Goal: Task Accomplishment & Management: Use online tool/utility

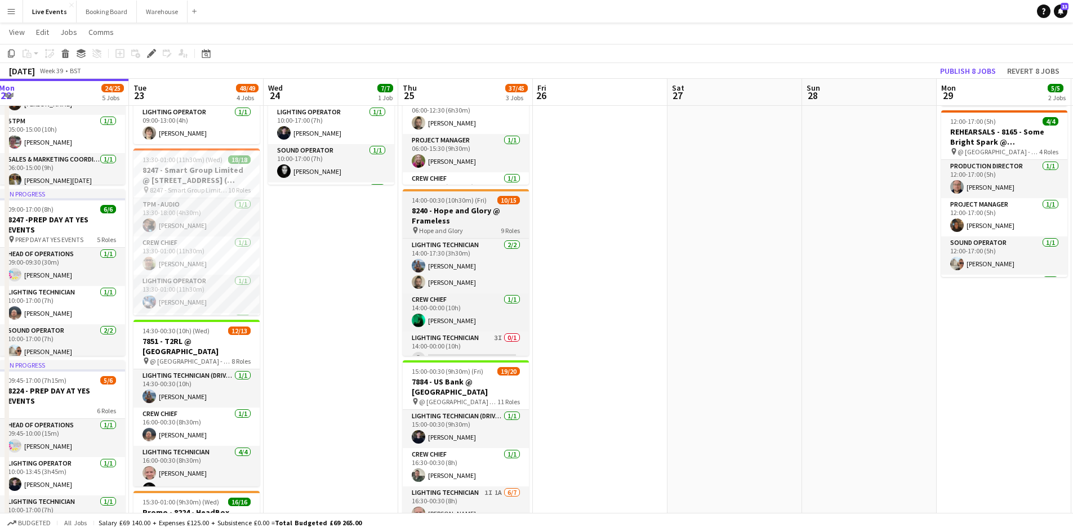
scroll to position [326, 0]
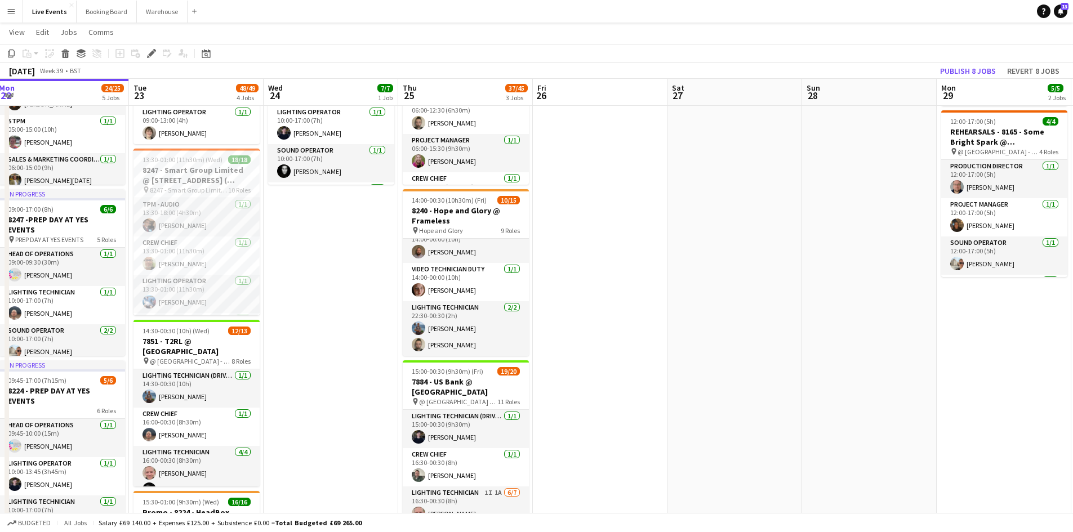
click at [605, 366] on app-date-cell at bounding box center [600, 453] width 135 height 879
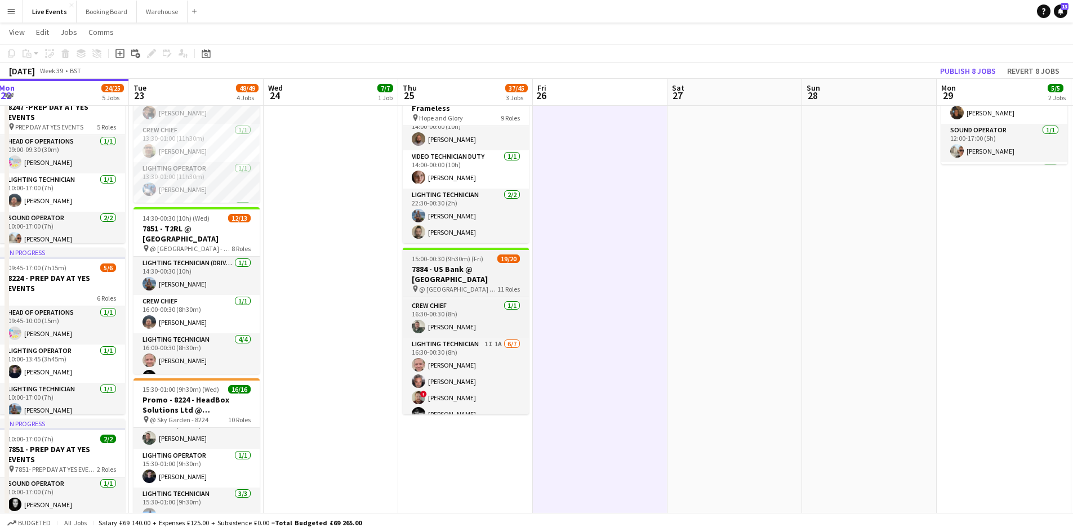
scroll to position [0, 0]
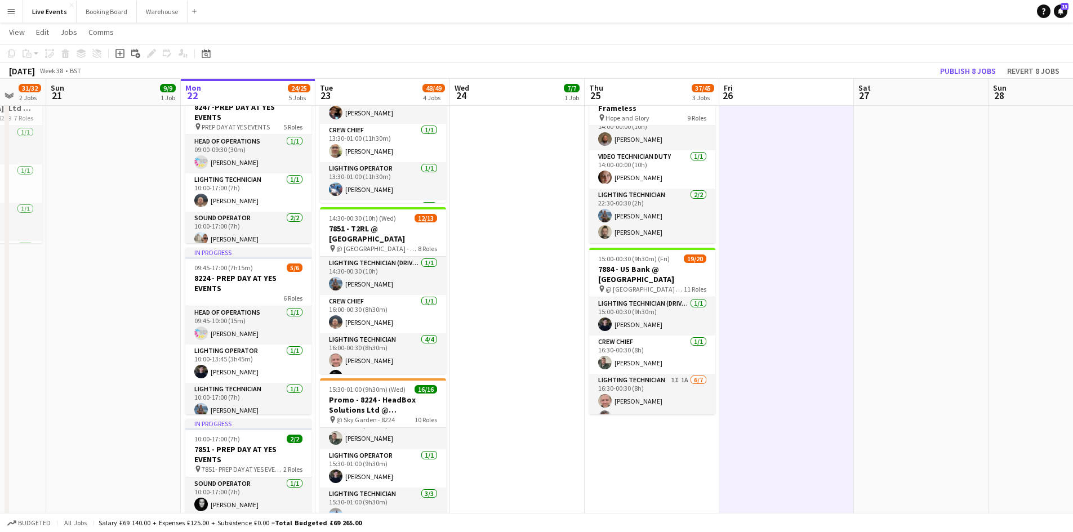
drag, startPoint x: 379, startPoint y: 308, endPoint x: 565, endPoint y: 304, distance: 186.0
click at [565, 304] on app-calendar-viewport "Thu 18 60/61 6 Jobs Fri 19 15/15 3 Jobs Sat 20 31/32 2 Jobs Sun 21 9/9 1 Job Mo…" at bounding box center [536, 385] width 1073 height 1133
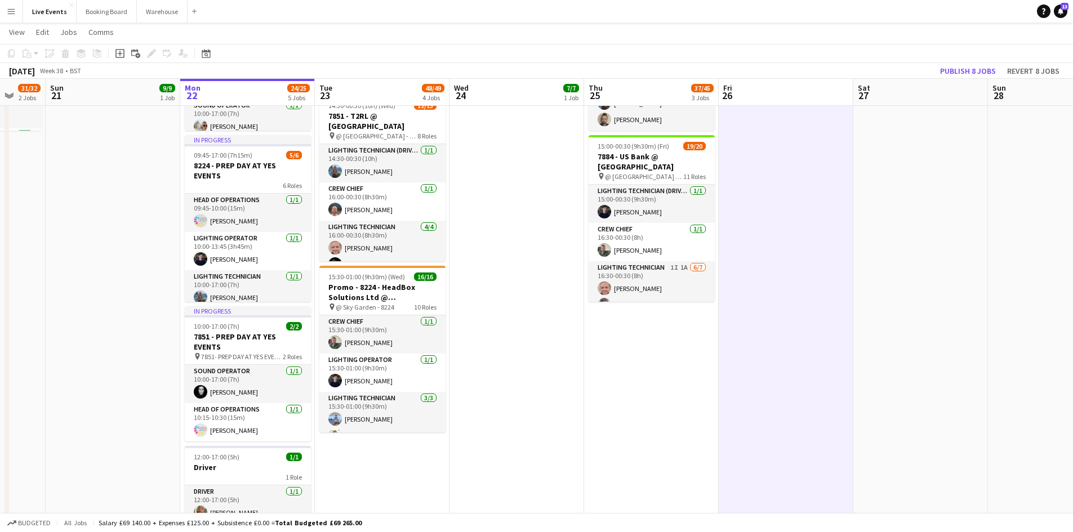
click at [512, 405] on app-date-cell "10:00-17:00 (7h) 7/7 7884 - PREP DAY @ YES EVENTS pin PREP DAY @ YES EVENTS 7 R…" at bounding box center [517, 313] width 135 height 1050
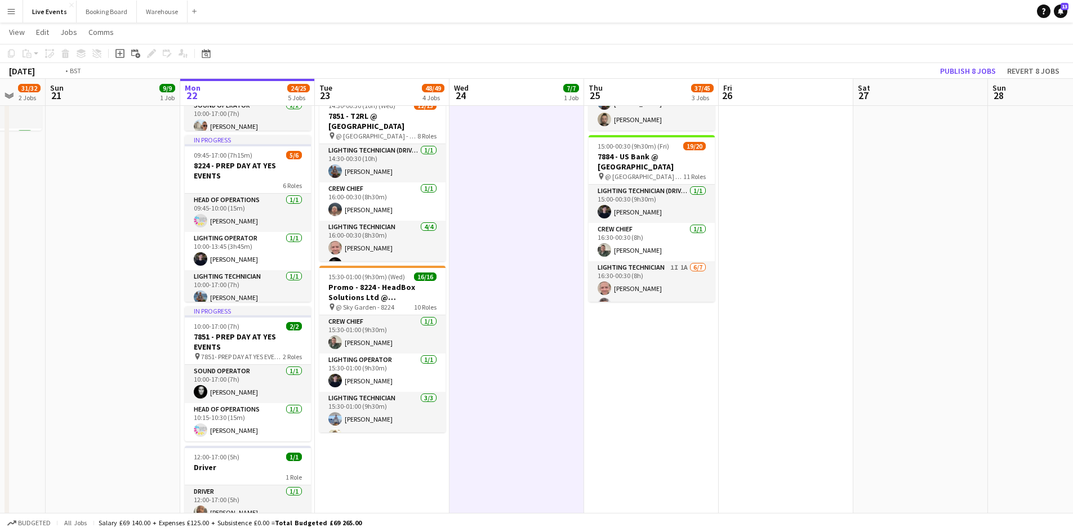
drag, startPoint x: 682, startPoint y: 406, endPoint x: 473, endPoint y: 399, distance: 208.6
click at [390, 402] on app-calendar-viewport "Thu 18 60/61 6 Jobs Fri 19 15/15 3 Jobs Sat 20 31/32 2 Jobs Sun 21 9/9 1 Job Mo…" at bounding box center [536, 272] width 1073 height 1133
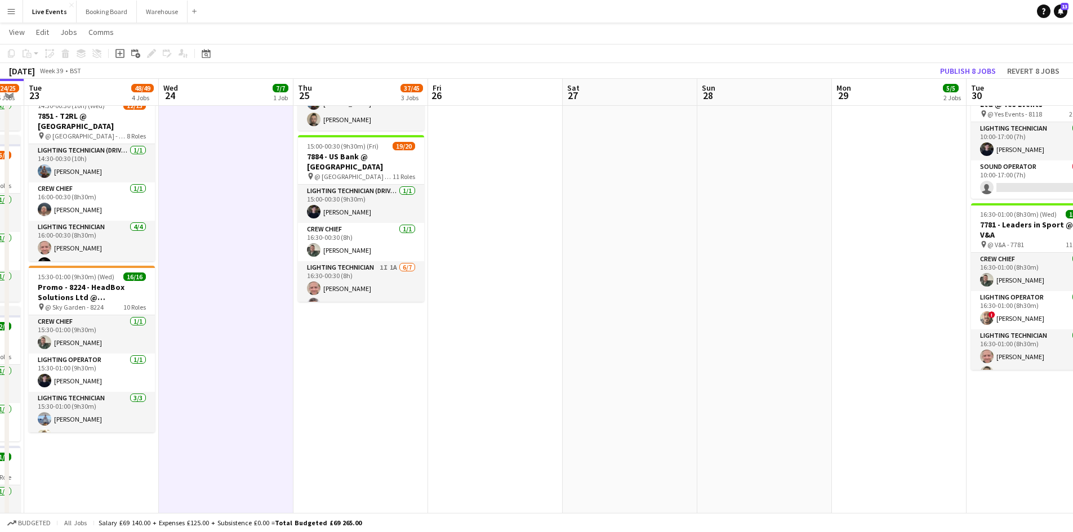
drag, startPoint x: 461, startPoint y: 412, endPoint x: 337, endPoint y: 398, distance: 125.3
click at [335, 398] on app-calendar-viewport "Sat 20 31/32 2 Jobs Sun 21 9/9 1 Job Mon 22 24/25 5 Jobs Tue 23 48/49 4 Jobs We…" at bounding box center [536, 272] width 1073 height 1133
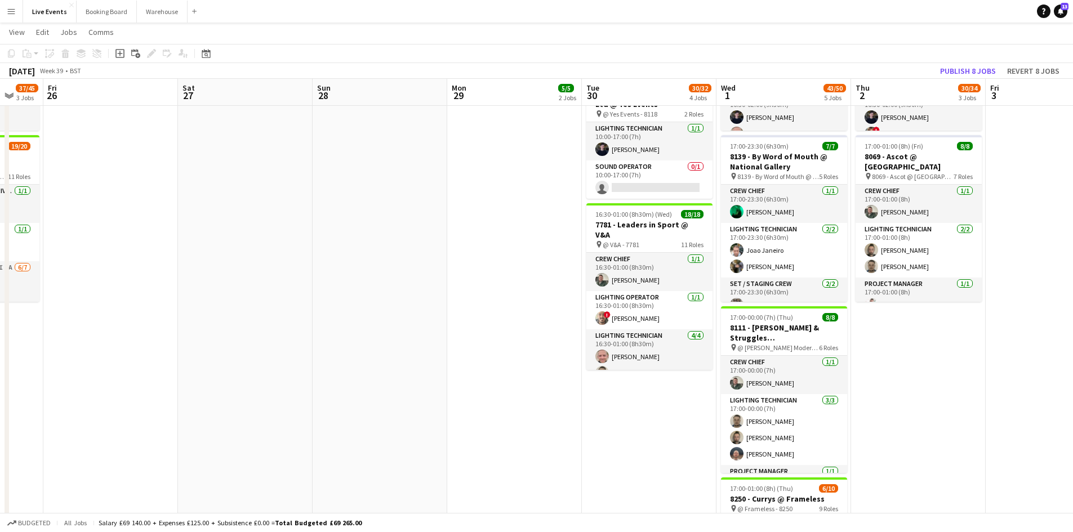
drag, startPoint x: 488, startPoint y: 391, endPoint x: 243, endPoint y: 385, distance: 244.6
click at [245, 385] on app-calendar-viewport "Tue 23 48/49 4 Jobs Wed 24 7/7 1 Job Thu 25 37/45 3 Jobs Fri 26 Sat 27 Sun 28 M…" at bounding box center [536, 272] width 1073 height 1133
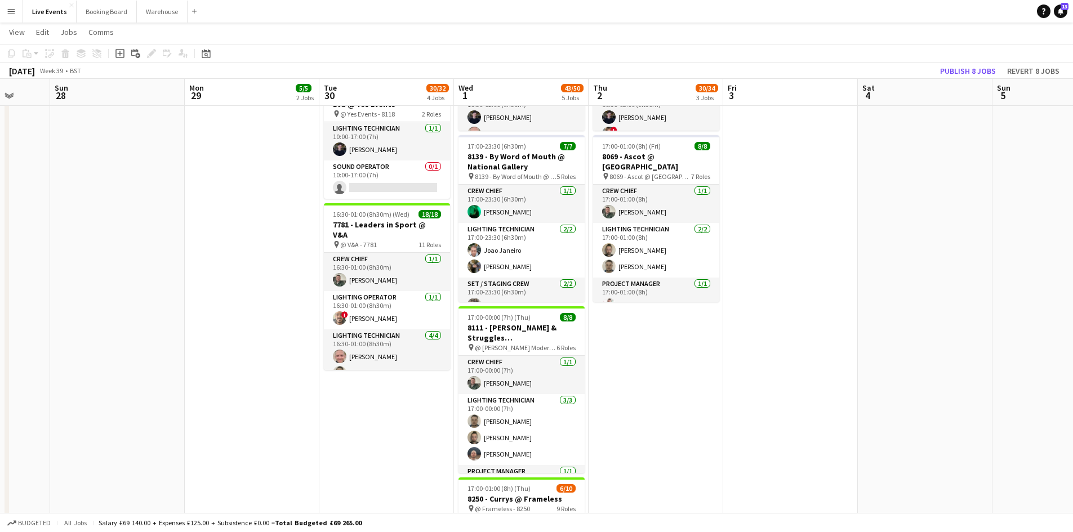
scroll to position [0, 441]
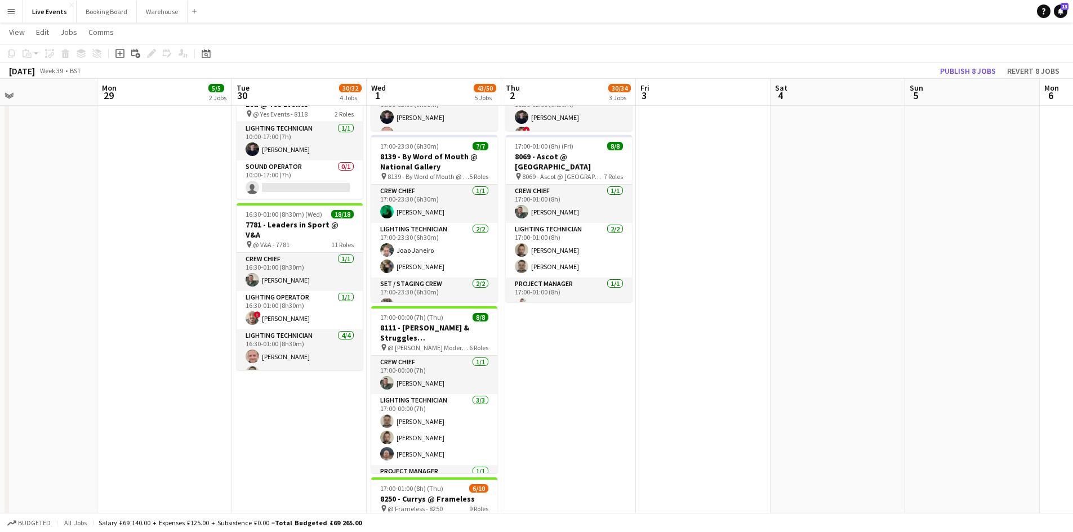
drag, startPoint x: 346, startPoint y: 394, endPoint x: 125, endPoint y: 365, distance: 223.3
click at [124, 366] on app-calendar-viewport "Thu 25 37/45 3 Jobs Fri 26 Sat 27 Sun 28 Mon 29 5/5 2 Jobs Tue 30 30/32 4 Jobs …" at bounding box center [536, 272] width 1073 height 1133
click at [191, 254] on app-date-cell "09:00-17:00 (8h) 1/1 7794 & 7781 - PREP DAY AT YES EVENTS pin 7794 & 7781 - PRE…" at bounding box center [164, 313] width 135 height 1050
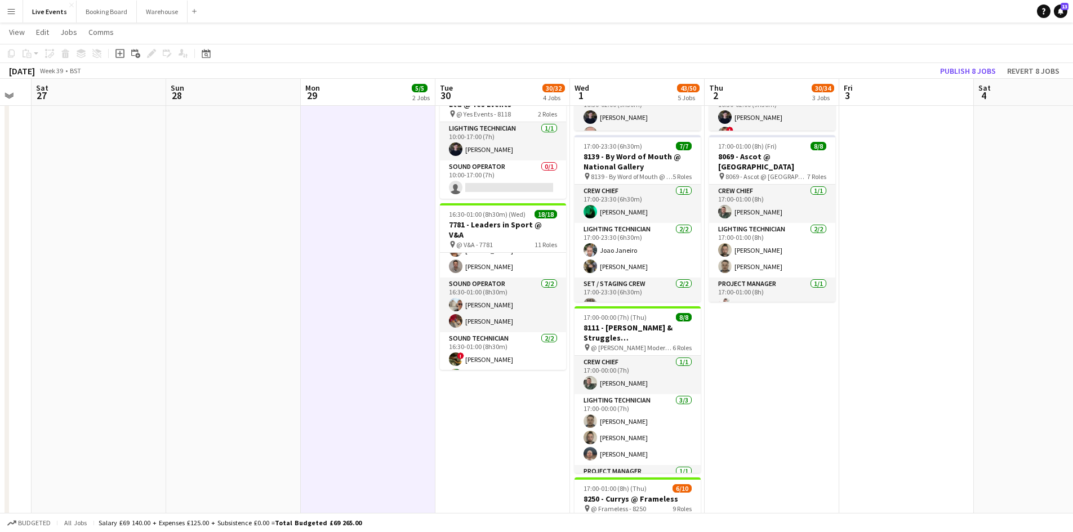
drag, startPoint x: 630, startPoint y: 387, endPoint x: 968, endPoint y: 408, distance: 338.2
click at [968, 408] on app-calendar-viewport "Thu 25 37/45 3 Jobs Fri 26 Sat 27 Sun 28 Mon 29 5/5 2 Jobs Tue 30 30/32 4 Jobs …" at bounding box center [536, 272] width 1073 height 1133
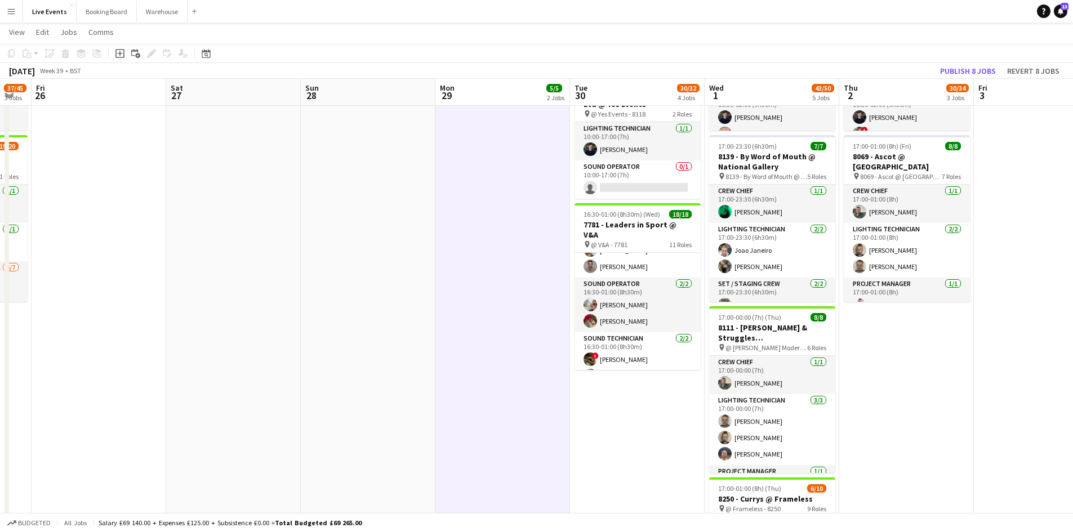
drag, startPoint x: 504, startPoint y: 341, endPoint x: 734, endPoint y: 356, distance: 230.4
click at [734, 356] on app-calendar-viewport "Wed 24 7/7 1 Job Thu 25 37/45 3 Jobs Fri 26 Sat 27 Sun 28 Mon 29 5/5 2 Jobs Tue…" at bounding box center [536, 272] width 1073 height 1133
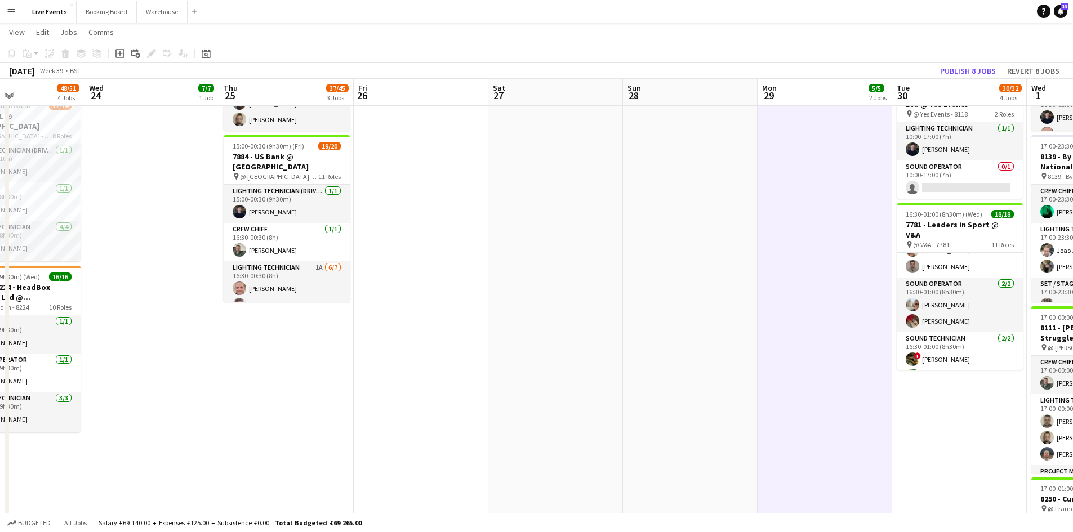
drag, startPoint x: 686, startPoint y: 367, endPoint x: 684, endPoint y: 374, distance: 7.3
click at [714, 376] on app-calendar-viewport "Sun 21 9/9 1 Job Mon 22 24/25 5 Jobs Tue 23 48/51 4 Jobs Wed 24 7/7 1 Job Thu 2…" at bounding box center [536, 272] width 1073 height 1133
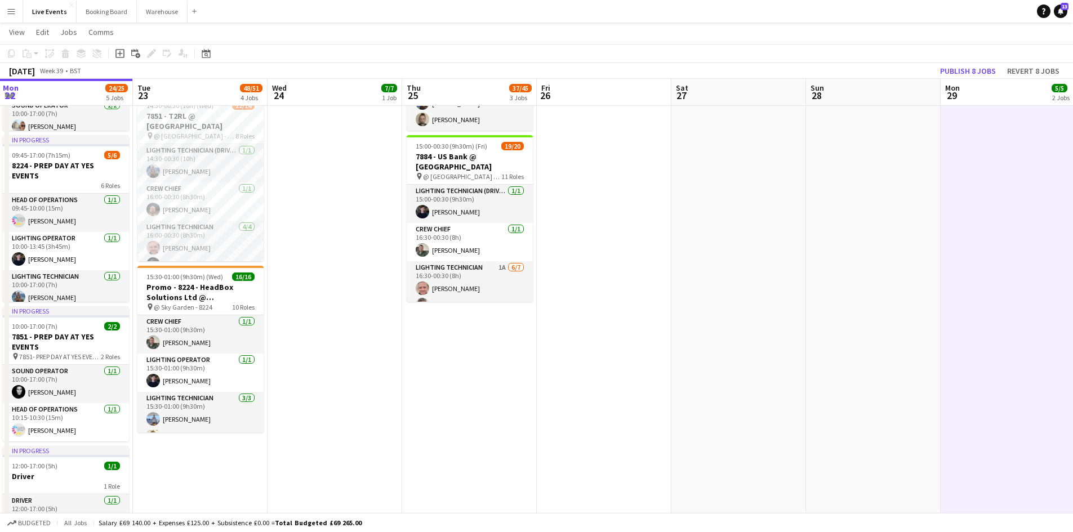
drag, startPoint x: 568, startPoint y: 366, endPoint x: 753, endPoint y: 378, distance: 185.2
click at [753, 378] on app-calendar-viewport "Sat 20 31/32 2 Jobs Sun 21 9/9 1 Job Mon 22 24/25 5 Jobs Tue 23 48/51 4 Jobs We…" at bounding box center [536, 272] width 1073 height 1133
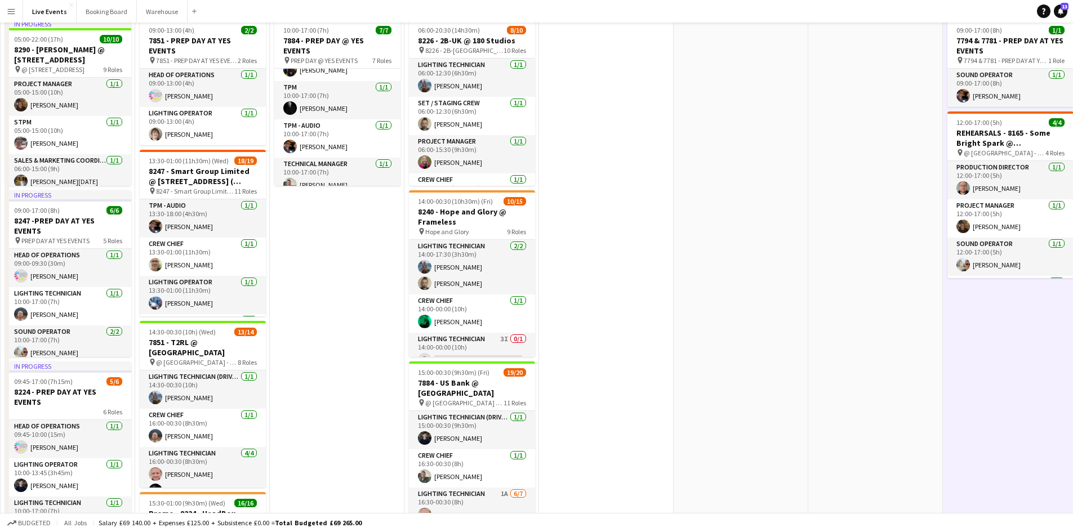
scroll to position [0, 0]
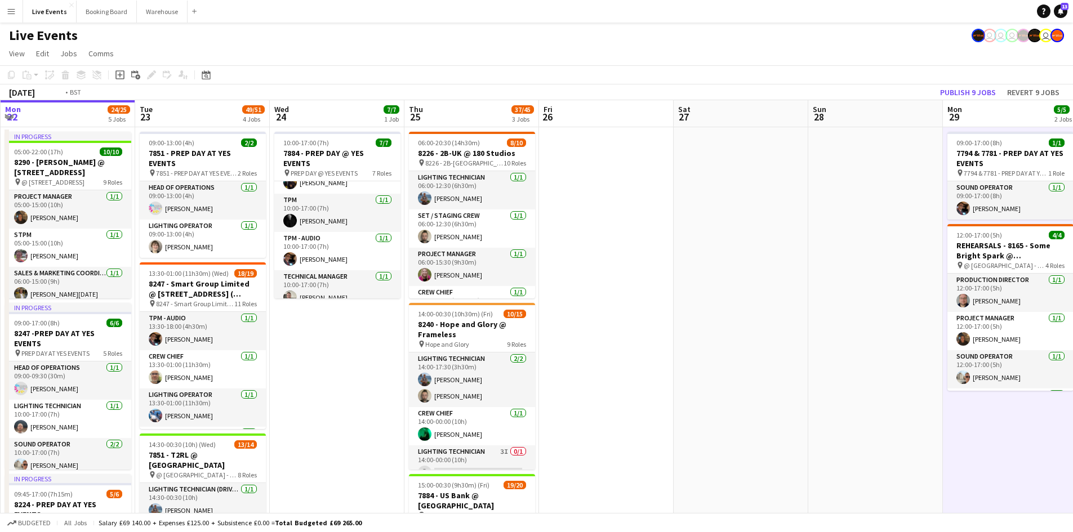
drag, startPoint x: 672, startPoint y: 380, endPoint x: 470, endPoint y: 374, distance: 201.8
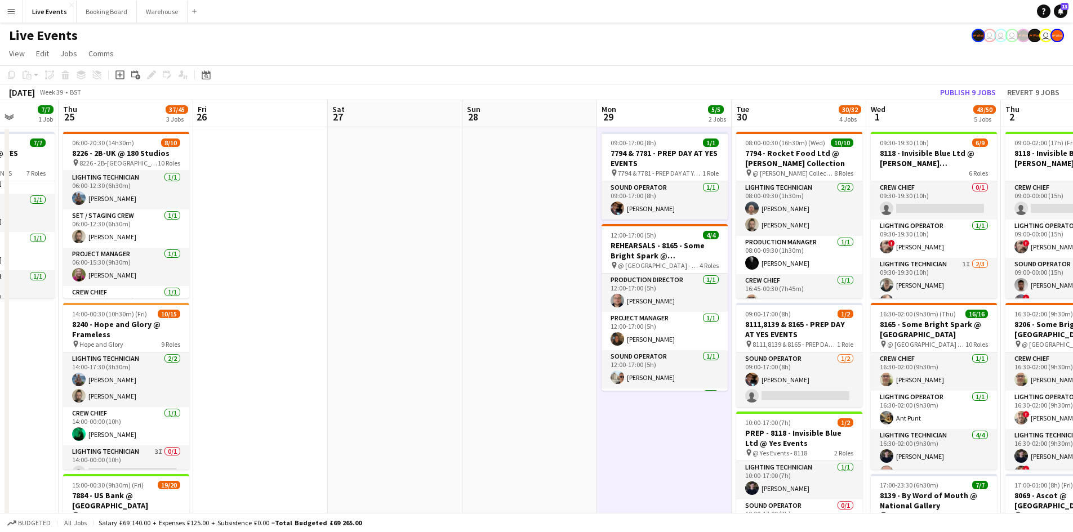
drag, startPoint x: 613, startPoint y: 366, endPoint x: 397, endPoint y: 358, distance: 216.0
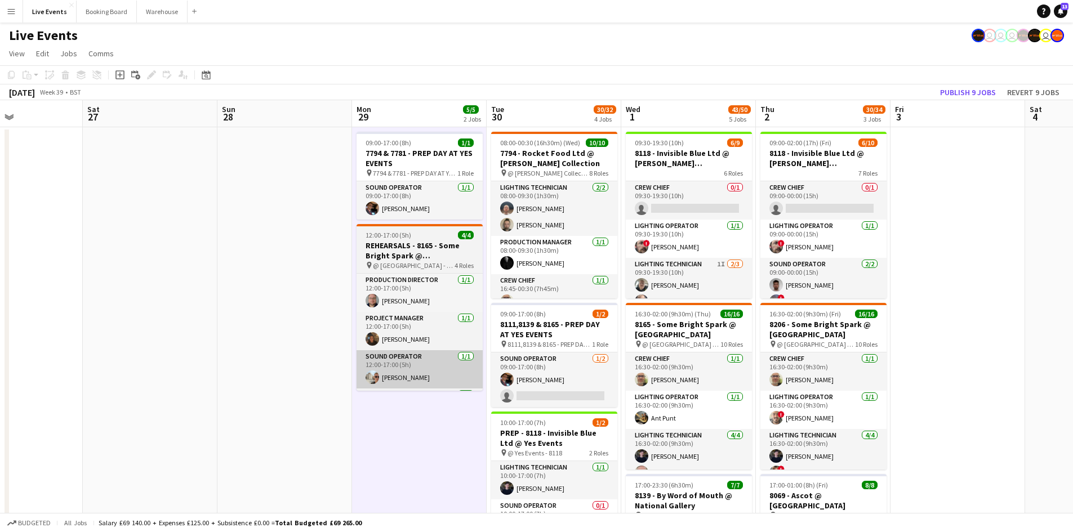
drag, startPoint x: 464, startPoint y: 431, endPoint x: 214, endPoint y: 352, distance: 261.8
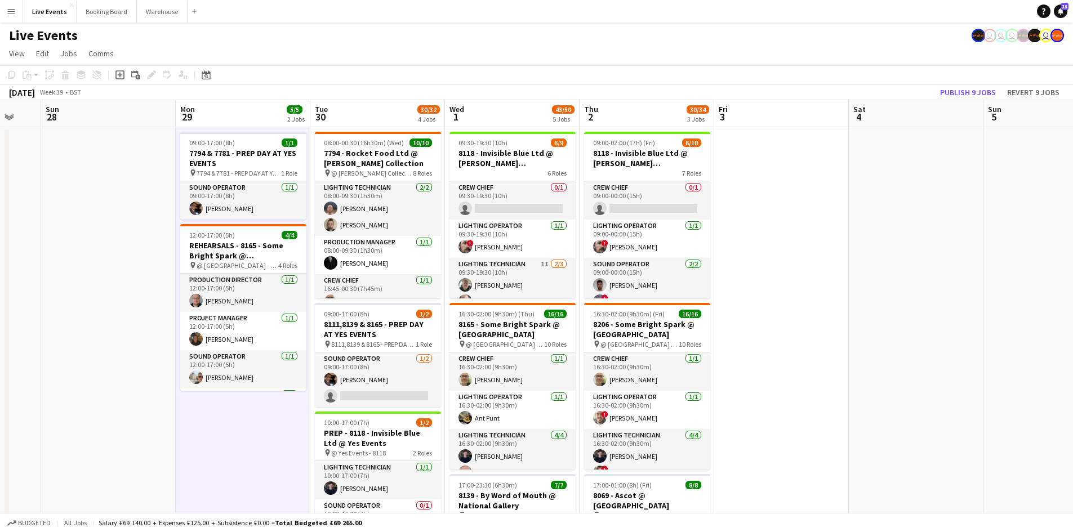
scroll to position [0, 357]
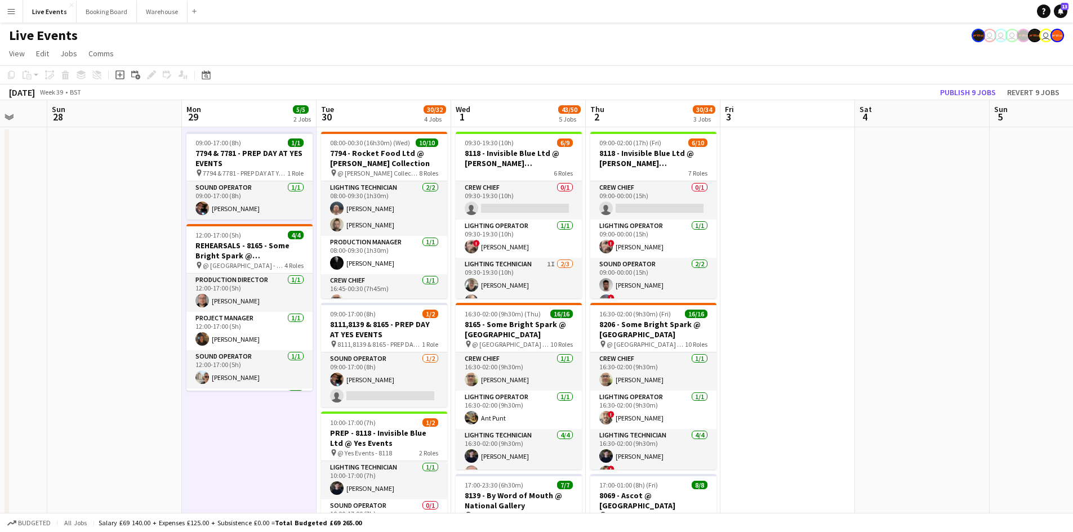
drag, startPoint x: 277, startPoint y: 423, endPoint x: 254, endPoint y: 393, distance: 38.1
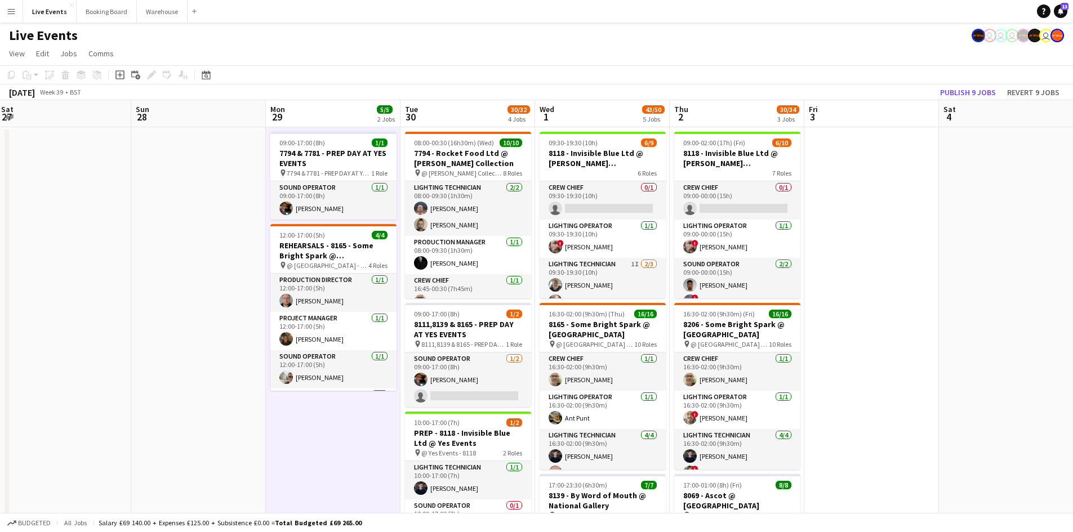
drag, startPoint x: 112, startPoint y: 346, endPoint x: 210, endPoint y: 360, distance: 99.6
drag, startPoint x: 151, startPoint y: 347, endPoint x: 323, endPoint y: 378, distance: 174.6
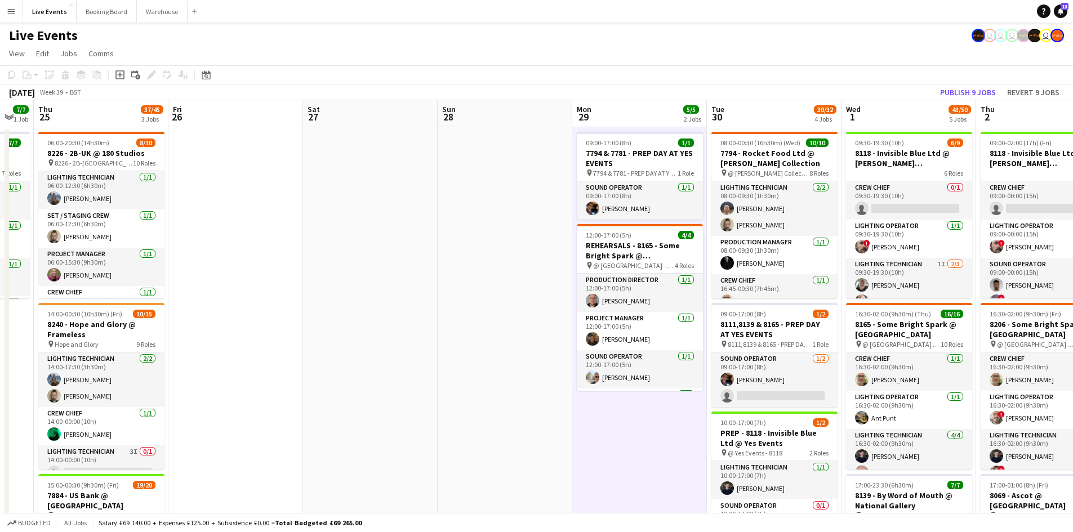
drag, startPoint x: 195, startPoint y: 349, endPoint x: 317, endPoint y: 372, distance: 124.4
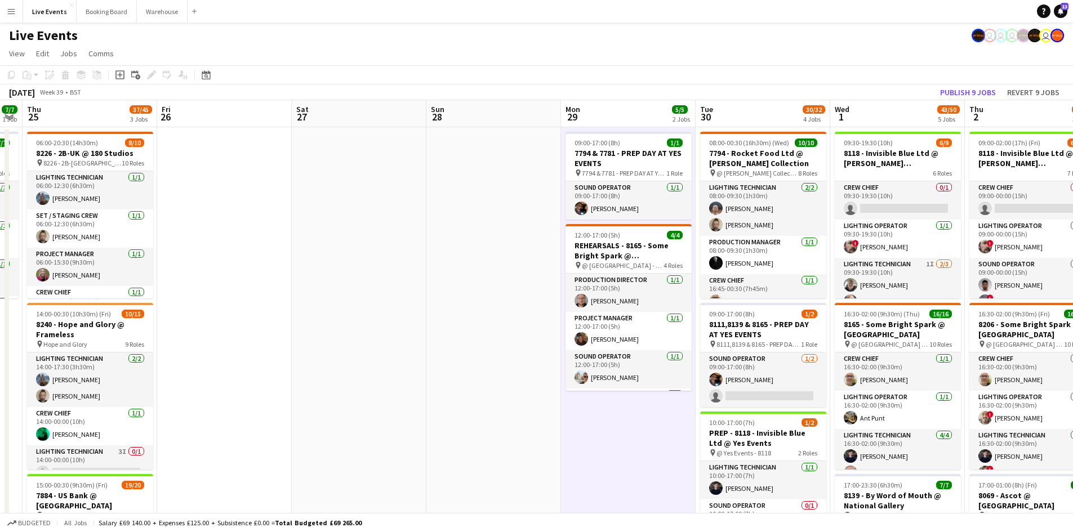
scroll to position [0, 259]
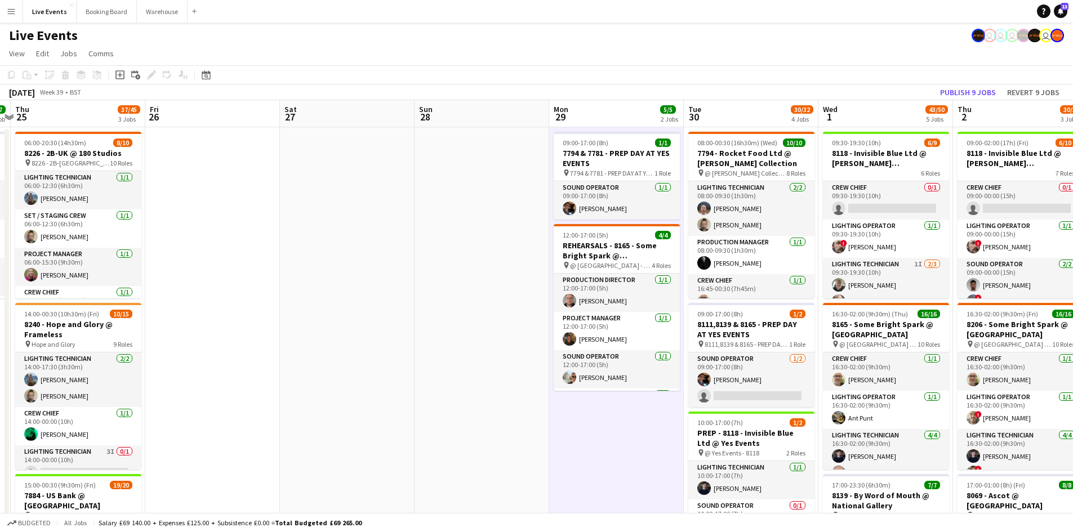
drag, startPoint x: 216, startPoint y: 354, endPoint x: 339, endPoint y: 363, distance: 123.2
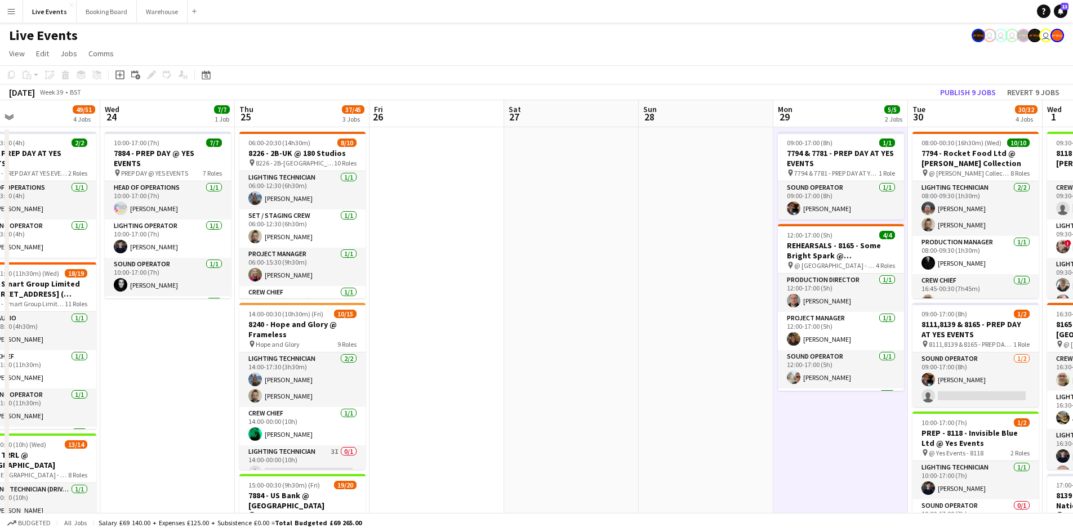
drag, startPoint x: 83, startPoint y: 371, endPoint x: 185, endPoint y: 378, distance: 102.8
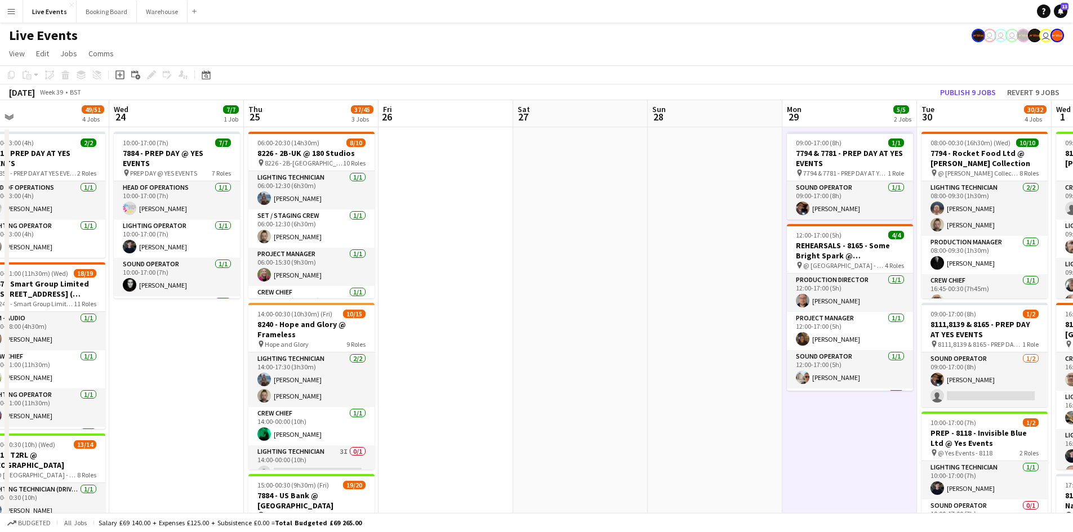
drag, startPoint x: 175, startPoint y: 383, endPoint x: 298, endPoint y: 392, distance: 123.1
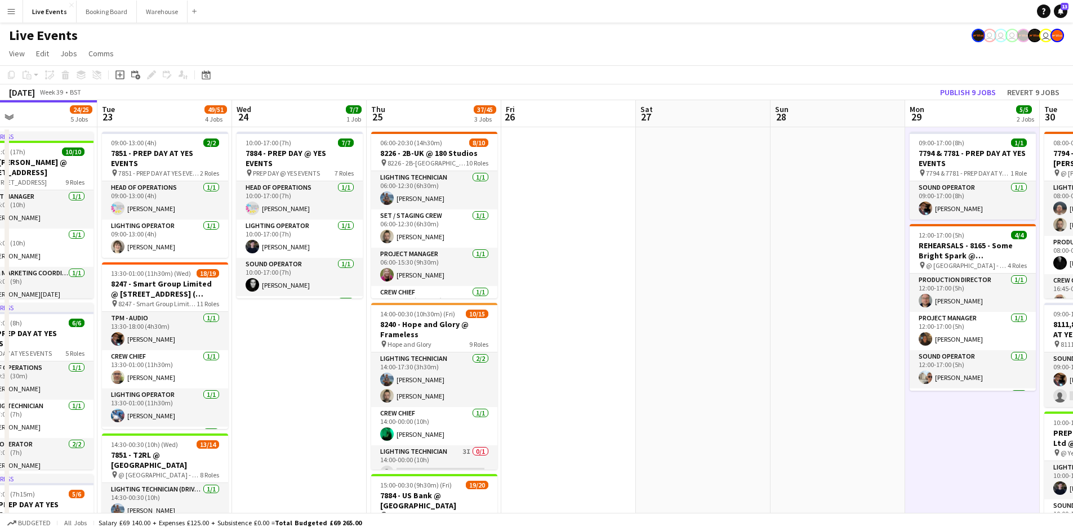
scroll to position [225, 0]
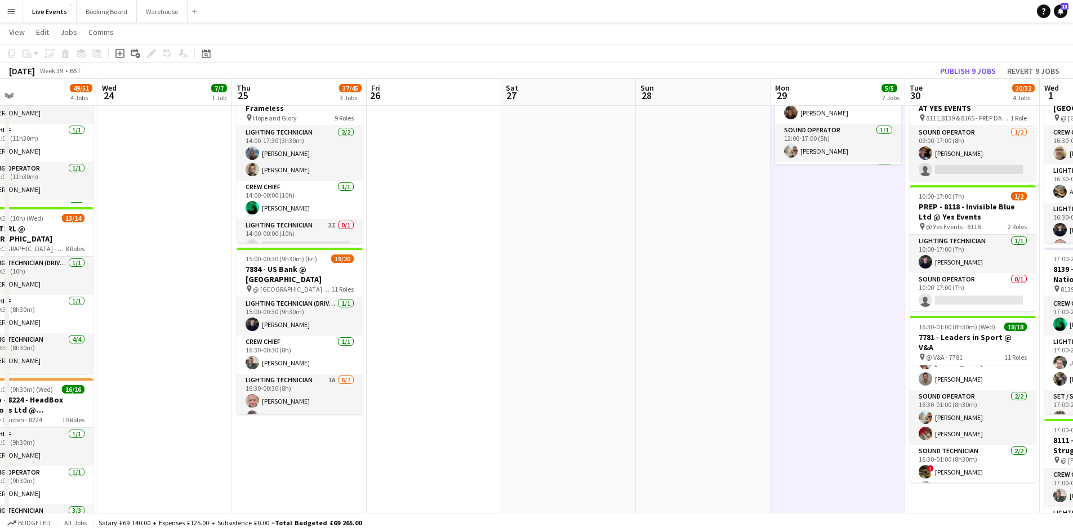
drag, startPoint x: 641, startPoint y: 358, endPoint x: 410, endPoint y: 358, distance: 231.0
click at [405, 355] on app-calendar-viewport "Sun 21 9/9 1 Job Mon 22 24/25 5 Jobs Tue 23 49/51 4 Jobs Wed 24 7/7 1 Job Thu 2…" at bounding box center [536, 385] width 1073 height 1133
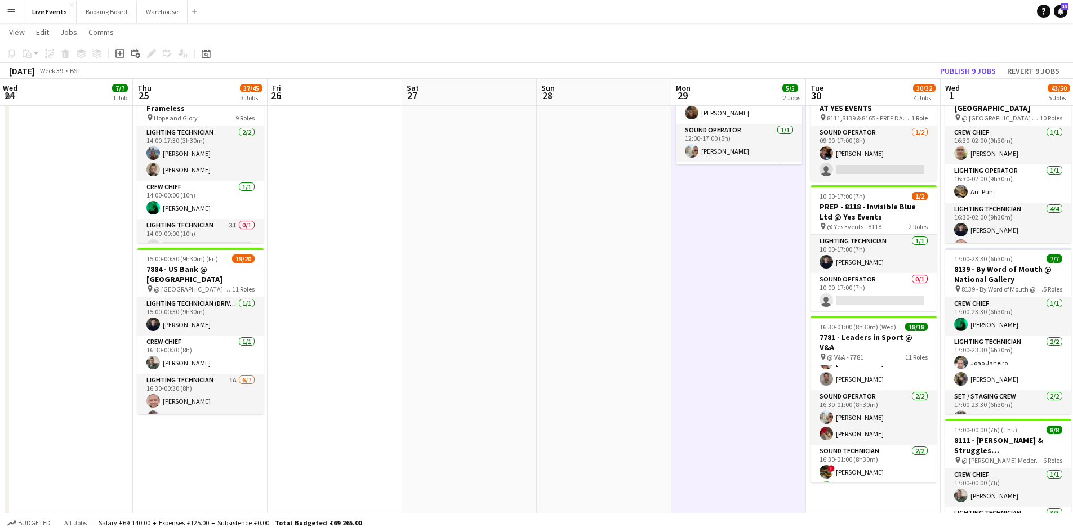
drag, startPoint x: 594, startPoint y: 362, endPoint x: 405, endPoint y: 336, distance: 191.0
click at [405, 336] on app-calendar-viewport "Sun 21 9/9 1 Job Mon 22 24/25 5 Jobs Tue 23 49/51 4 Jobs Wed 24 7/7 1 Job Thu 2…" at bounding box center [536, 385] width 1073 height 1133
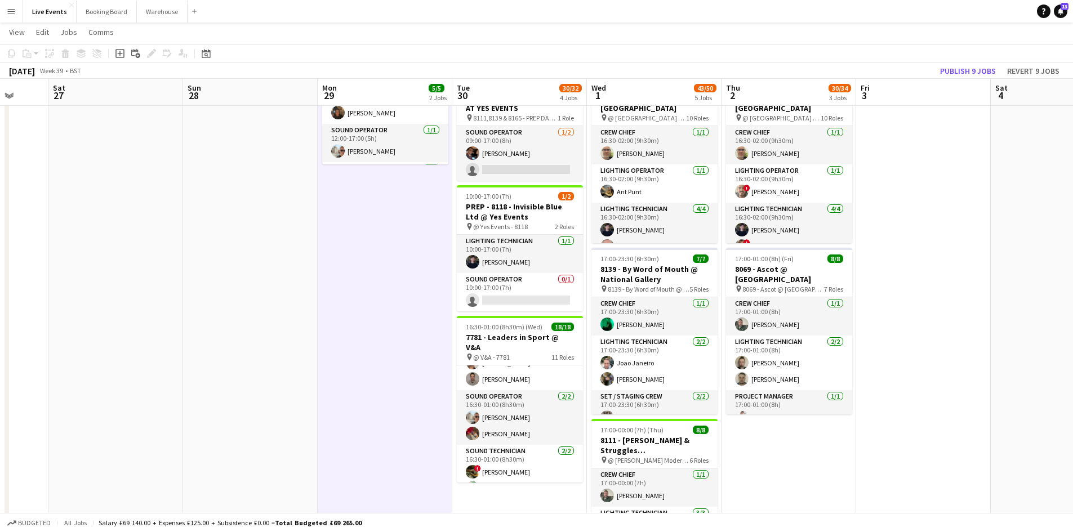
drag, startPoint x: 498, startPoint y: 352, endPoint x: 330, endPoint y: 349, distance: 168.5
click at [322, 350] on app-calendar-viewport "Wed 24 7/7 1 Job Thu 25 37/45 3 Jobs Fri 26 Sat 27 Sun 28 Mon 29 5/5 2 Jobs Tue…" at bounding box center [536, 385] width 1073 height 1133
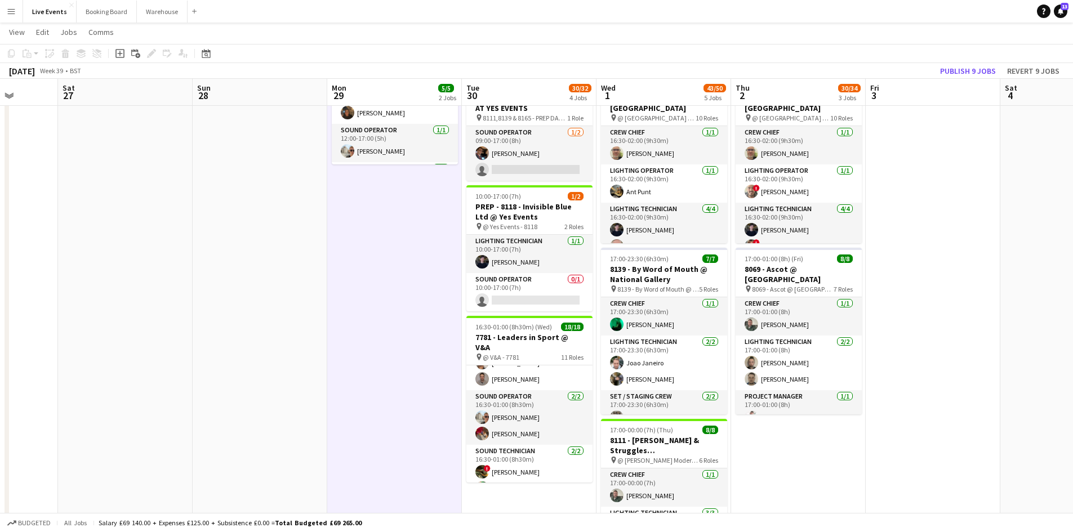
drag, startPoint x: 904, startPoint y: 463, endPoint x: 791, endPoint y: 463, distance: 112.7
click at [792, 463] on app-calendar-viewport "Wed 24 7/7 1 Job Thu 25 37/45 3 Jobs Fri 26 Sat 27 Sun 28 Mon 29 5/5 2 Jobs Tue…" at bounding box center [536, 385] width 1073 height 1133
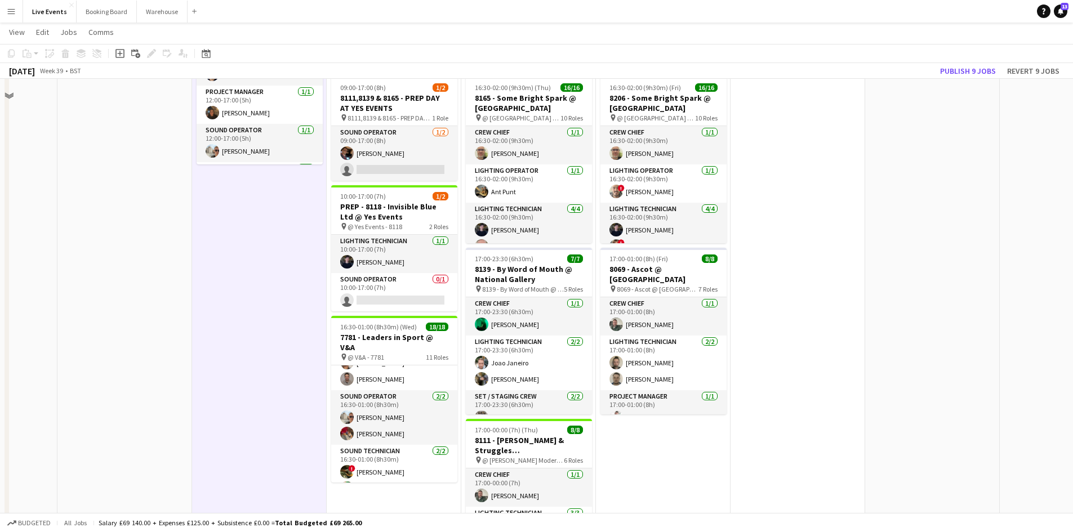
scroll to position [113, 0]
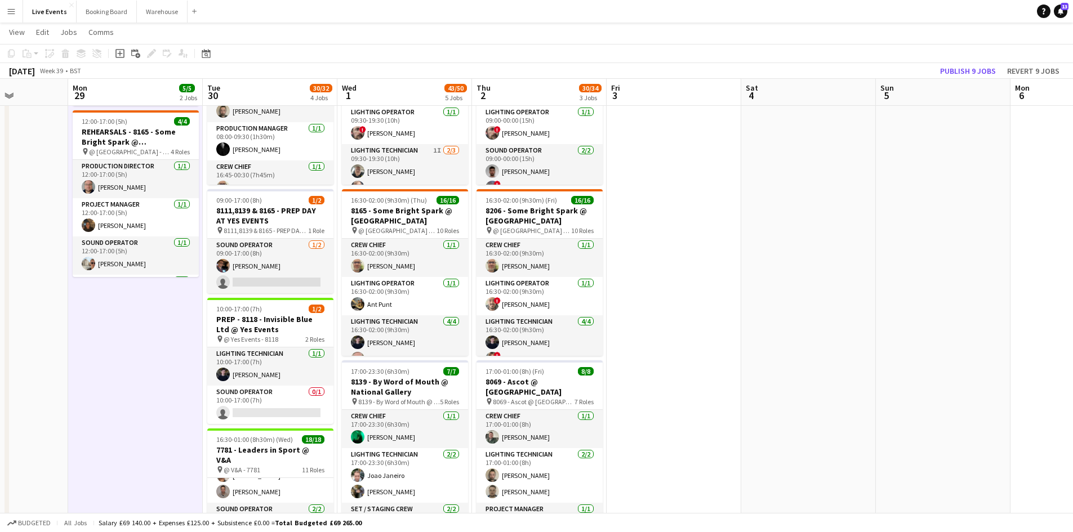
drag, startPoint x: 845, startPoint y: 437, endPoint x: 721, endPoint y: 431, distance: 124.1
click at [721, 431] on app-calendar-viewport "Fri 26 Sat 27 Sun 28 Mon 29 5/5 2 Jobs Tue 30 30/32 4 Jobs Wed 1 43/50 5 Jobs T…" at bounding box center [536, 497] width 1073 height 1133
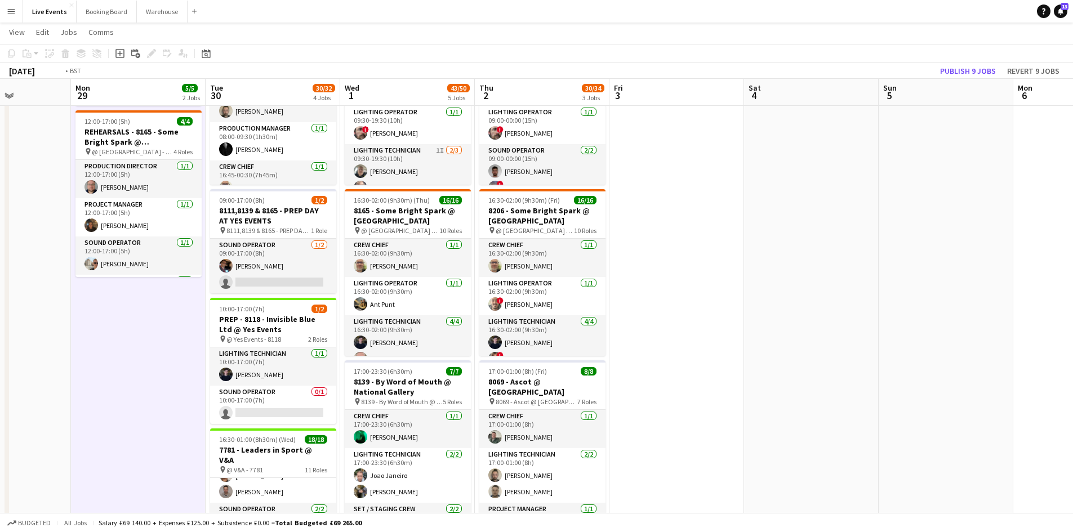
drag, startPoint x: 846, startPoint y: 410, endPoint x: 594, endPoint y: 427, distance: 253.0
click at [576, 420] on app-calendar-viewport "Fri 26 Sat 27 Sun 28 Mon 29 5/5 2 Jobs Tue 30 30/32 4 Jobs Wed 1 43/50 5 Jobs T…" at bounding box center [536, 497] width 1073 height 1133
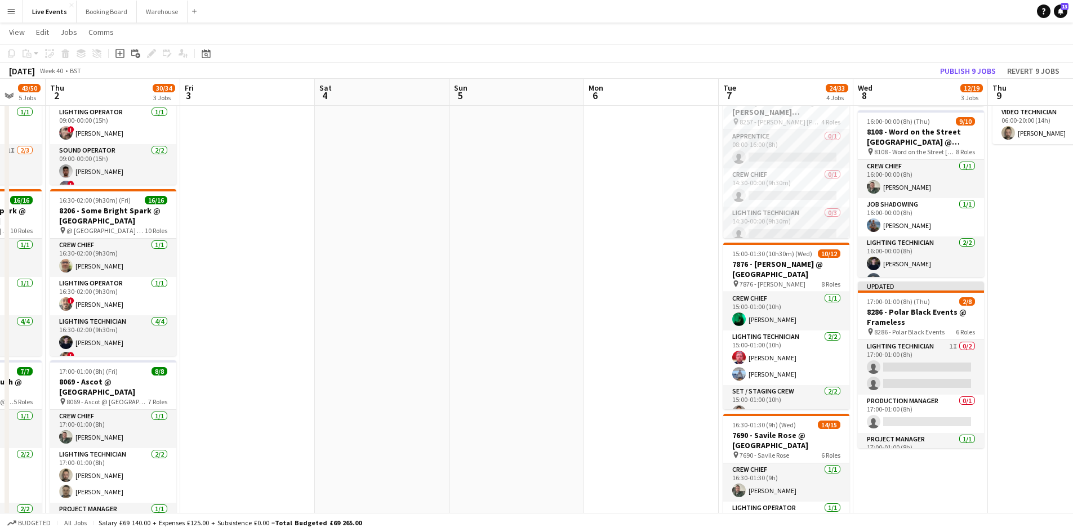
scroll to position [0, 360]
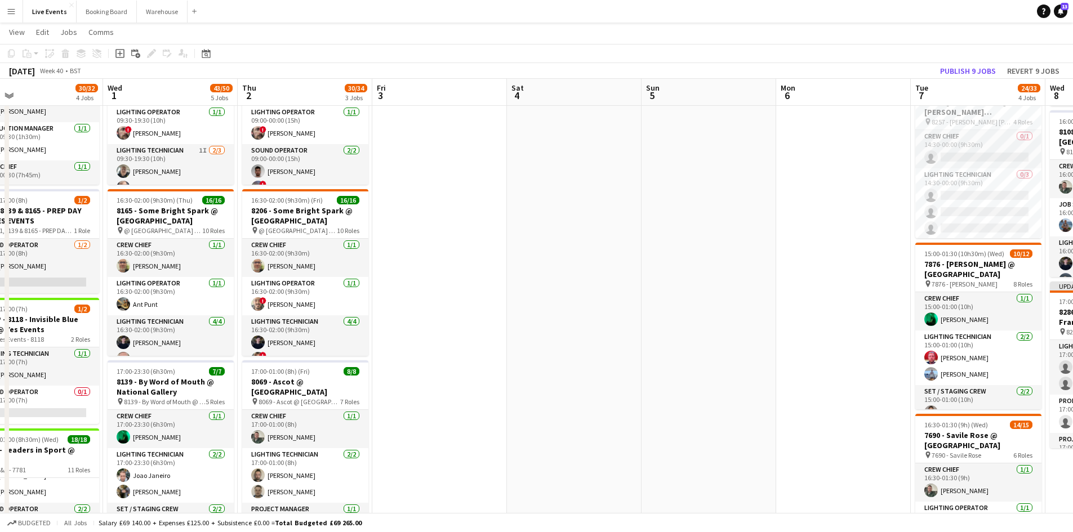
drag, startPoint x: 709, startPoint y: 411, endPoint x: 745, endPoint y: 366, distance: 57.7
click at [745, 366] on app-calendar-viewport "Sun 28 Mon 29 5/5 2 Jobs Tue 30 30/32 4 Jobs Wed 1 43/50 5 Jobs Thu 2 30/34 3 J…" at bounding box center [536, 497] width 1073 height 1133
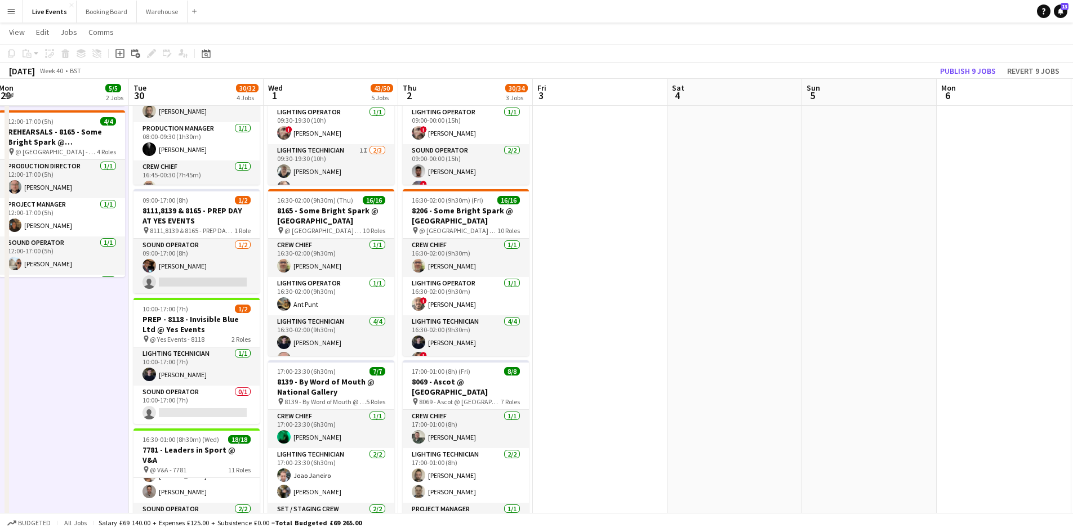
drag, startPoint x: 497, startPoint y: 349, endPoint x: 661, endPoint y: 354, distance: 164.1
click at [661, 354] on app-calendar-viewport "Sat 27 Sun 28 Mon 29 5/5 2 Jobs Tue 30 30/32 4 Jobs Wed 1 43/50 5 Jobs Thu 2 30…" at bounding box center [536, 497] width 1073 height 1133
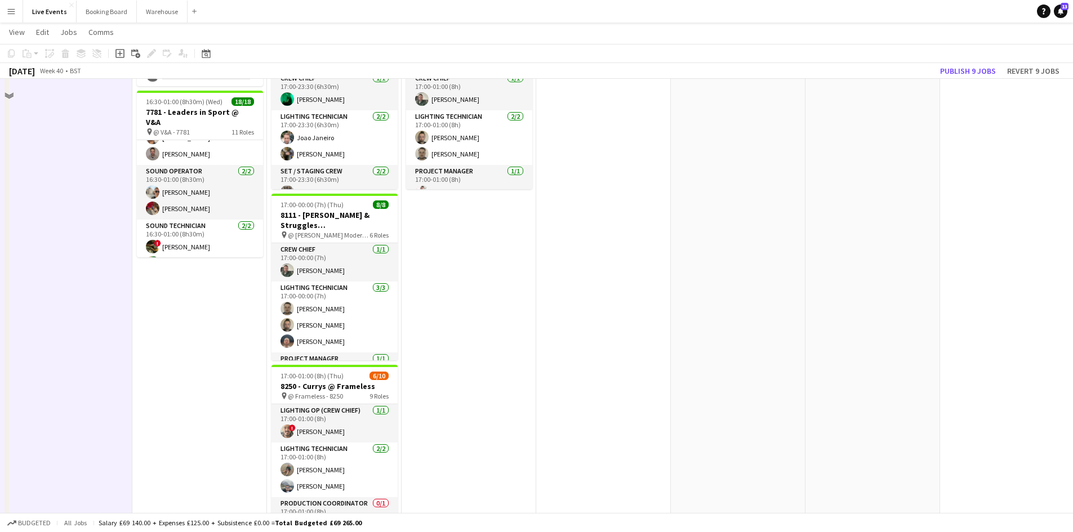
scroll to position [225, 0]
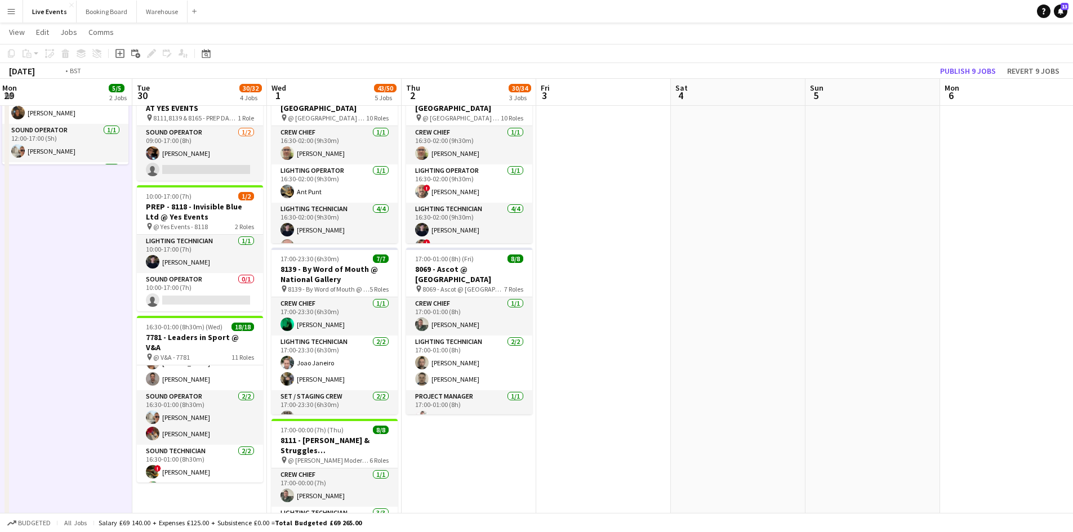
drag, startPoint x: 703, startPoint y: 424, endPoint x: 995, endPoint y: 411, distance: 292.7
click at [993, 413] on app-calendar-viewport "Sat 27 Sun 28 Mon 29 5/5 2 Jobs Tue 30 30/32 4 Jobs Wed 1 43/50 5 Jobs Thu 2 30…" at bounding box center [536, 385] width 1073 height 1133
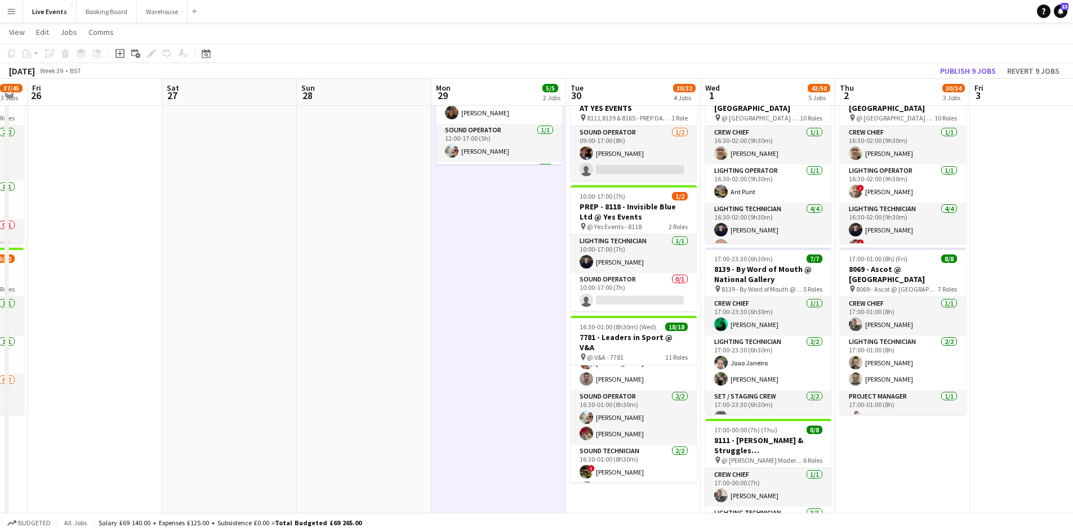
drag, startPoint x: 584, startPoint y: 399, endPoint x: 778, endPoint y: 387, distance: 194.2
click at [791, 389] on app-calendar-viewport "Wed 24 7/7 1 Job Thu 25 37/45 3 Jobs Fri 26 Sat 27 Sun 28 Mon 29 5/5 2 Jobs Tue…" at bounding box center [536, 385] width 1073 height 1133
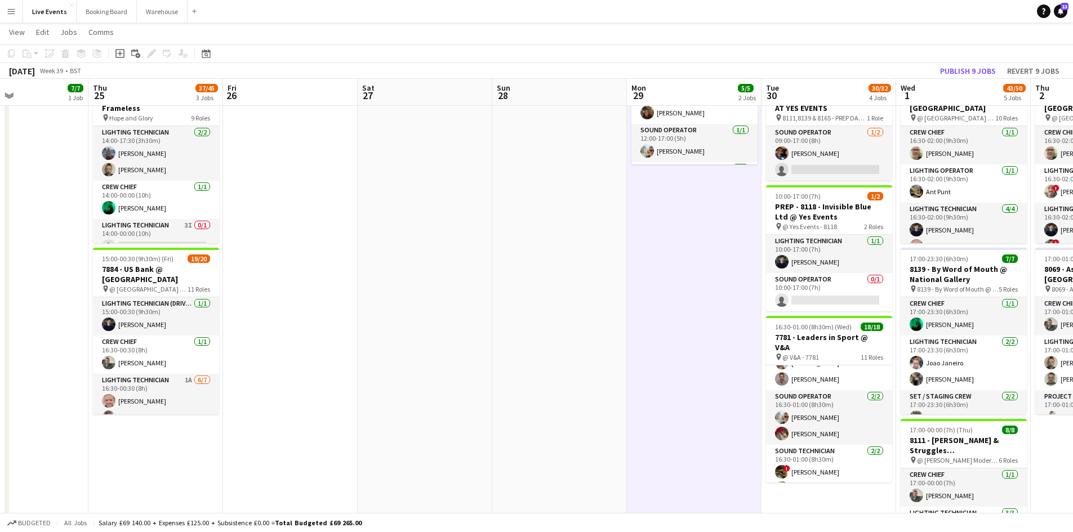
drag, startPoint x: 446, startPoint y: 363, endPoint x: 574, endPoint y: 369, distance: 127.5
click at [599, 370] on app-calendar-viewport "Tue 23 49/51 4 Jobs Wed 24 7/7 1 Job Thu 25 37/45 3 Jobs Fri 26 Sat 27 Sun 28 M…" at bounding box center [536, 385] width 1073 height 1133
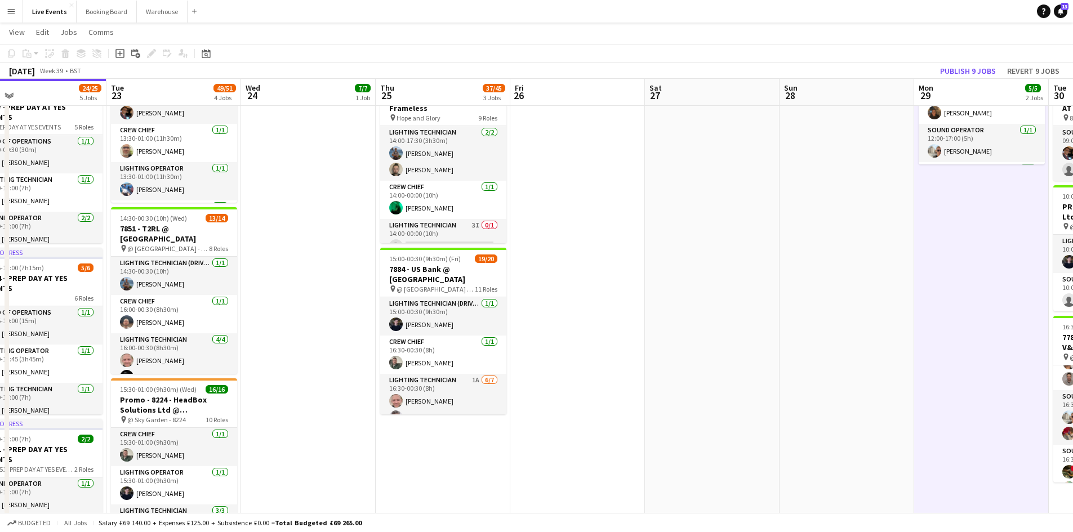
scroll to position [0, 300]
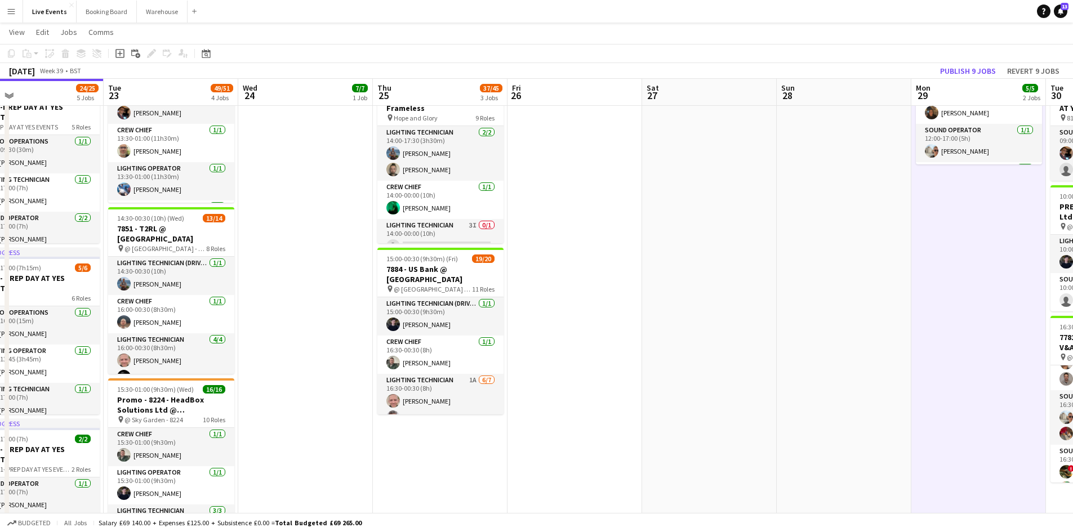
drag, startPoint x: 576, startPoint y: 368, endPoint x: 707, endPoint y: 382, distance: 132.0
click at [708, 382] on app-calendar-viewport "Sat 20 31/32 2 Jobs Sun 21 9/9 1 Job Mon 22 24/25 5 Jobs Tue 23 49/51 4 Jobs We…" at bounding box center [536, 385] width 1073 height 1133
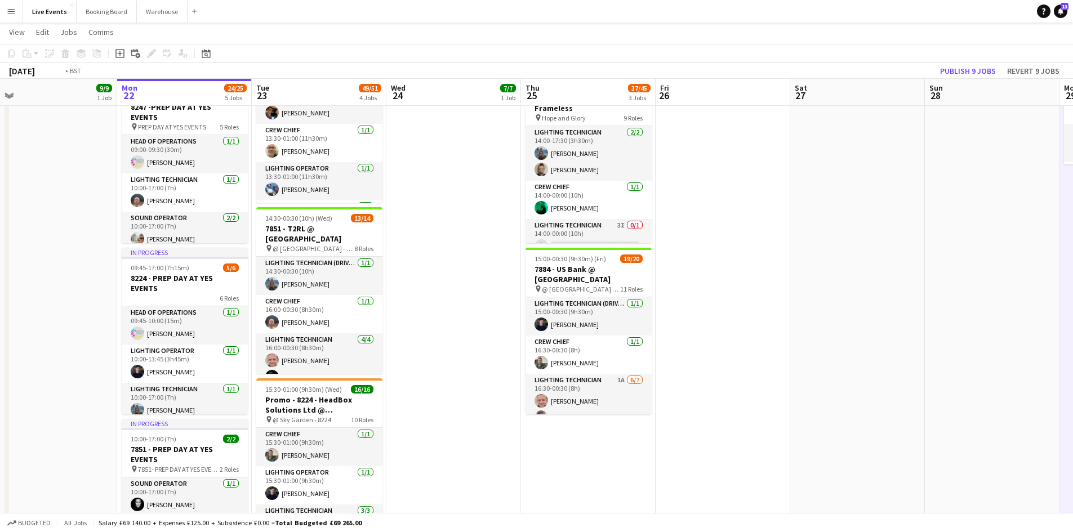
drag, startPoint x: 653, startPoint y: 383, endPoint x: 620, endPoint y: 347, distance: 48.6
click at [593, 348] on app-calendar-viewport "Thu 18 60/61 6 Jobs Fri 19 15/15 3 Jobs Sat 20 31/32 2 Jobs Sun 21 9/9 1 Job Mo…" at bounding box center [536, 385] width 1073 height 1133
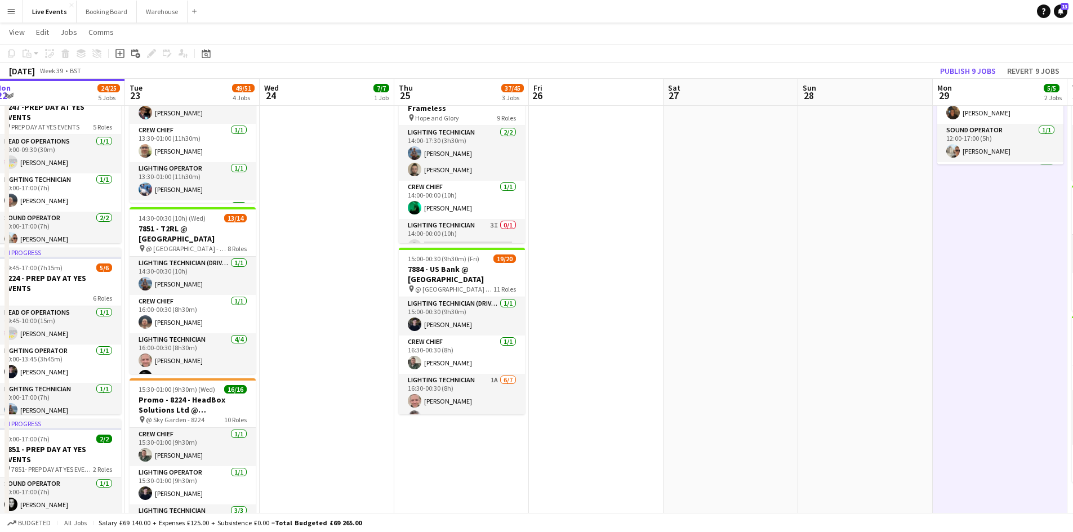
drag, startPoint x: 699, startPoint y: 347, endPoint x: 780, endPoint y: 363, distance: 82.8
click at [780, 363] on app-calendar-viewport "Sat 20 31/32 2 Jobs Sun 21 9/9 1 Job Mon 22 24/25 5 Jobs Tue 23 49/51 4 Jobs We…" at bounding box center [536, 385] width 1073 height 1133
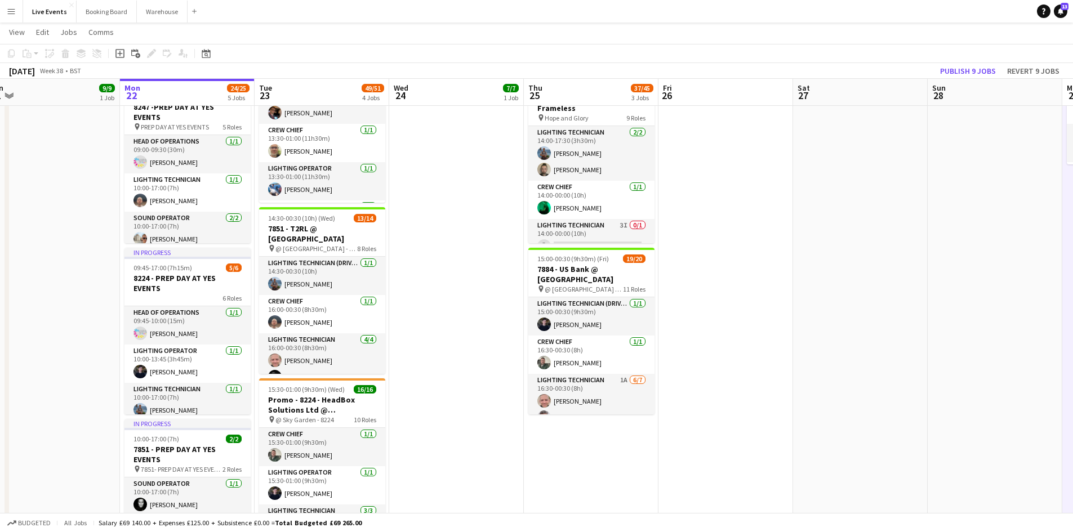
drag, startPoint x: 830, startPoint y: 384, endPoint x: 929, endPoint y: 391, distance: 98.8
click at [929, 391] on app-calendar-viewport "Fri 19 15/15 3 Jobs Sat 20 31/32 2 Jobs Sun 21 9/9 1 Job Mon 22 24/25 5 Jobs Tu…" at bounding box center [536, 385] width 1073 height 1133
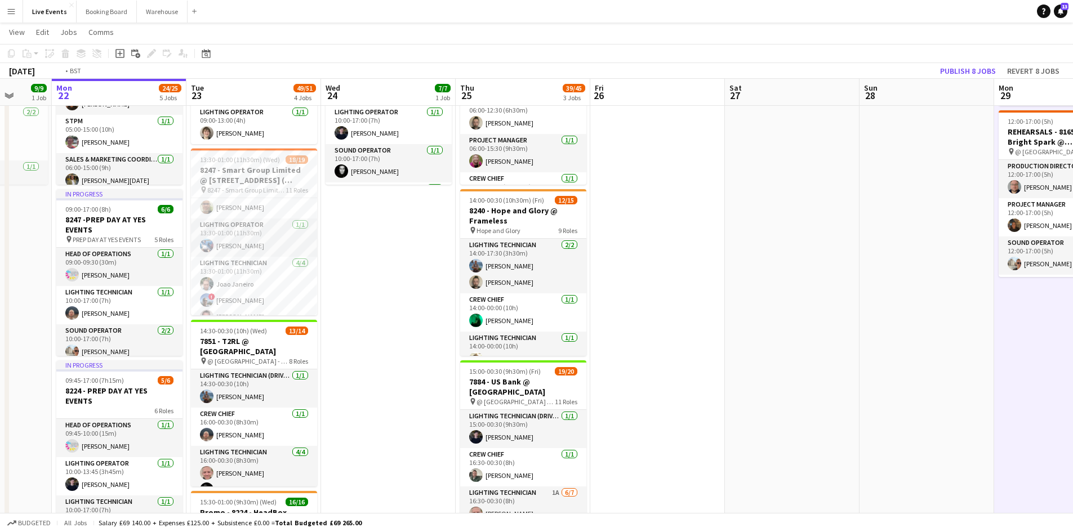
drag, startPoint x: 701, startPoint y: 307, endPoint x: 422, endPoint y: 244, distance: 286.0
click at [421, 242] on app-calendar-viewport "Fri 19 15/15 3 Jobs Sat 20 31/32 2 Jobs Sun 21 9/9 1 Job Mon 22 24/25 5 Jobs Tu…" at bounding box center [536, 497] width 1073 height 1133
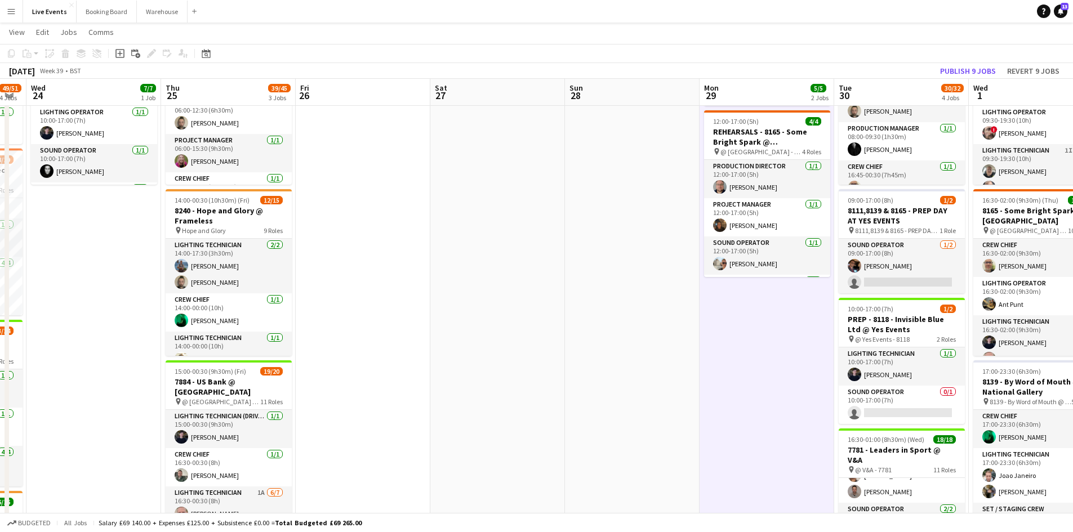
drag, startPoint x: 619, startPoint y: 259, endPoint x: 402, endPoint y: 256, distance: 217.5
click at [402, 256] on app-calendar-viewport "Sun 21 9/9 1 Job Mon 22 24/25 5 Jobs Tue 23 49/51 4 Jobs Wed 24 7/7 1 Job Thu 2…" at bounding box center [536, 497] width 1073 height 1133
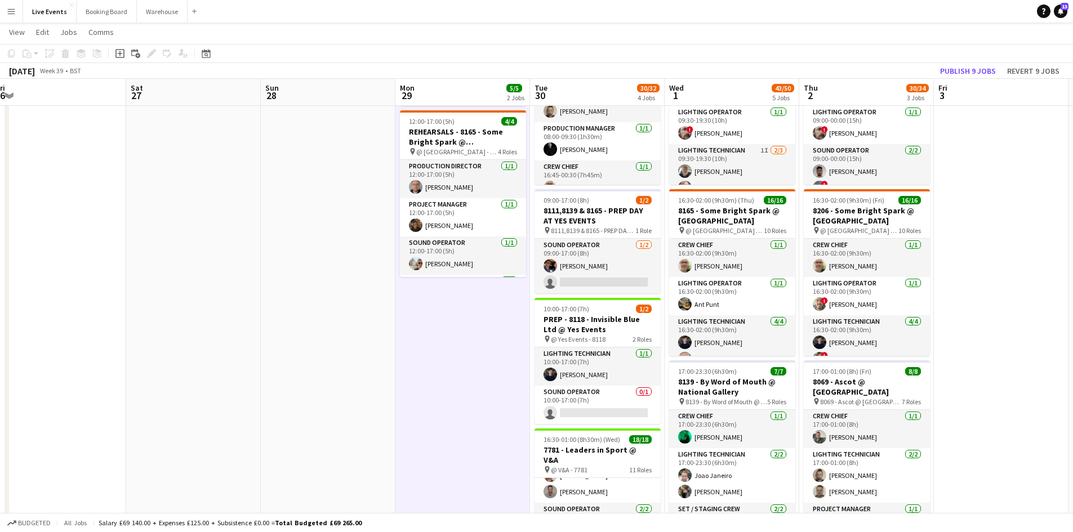
drag, startPoint x: 501, startPoint y: 272, endPoint x: 324, endPoint y: 270, distance: 176.9
click at [325, 270] on app-calendar-viewport "Tue 23 49/51 4 Jobs Wed 24 7/7 1 Job Thu 25 39/45 3 Jobs Fri 26 Sat 27 Sun 28 M…" at bounding box center [536, 497] width 1073 height 1133
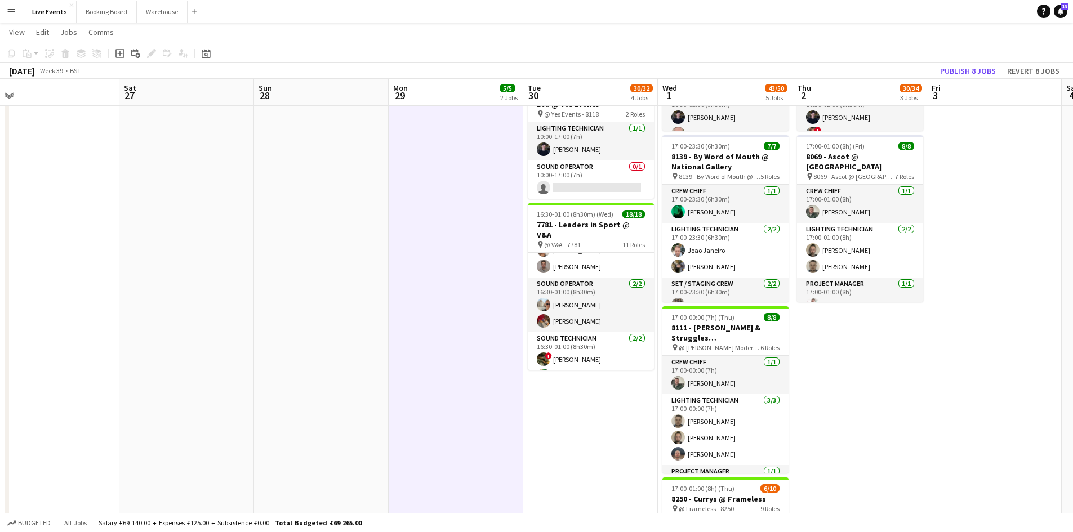
scroll to position [507, 0]
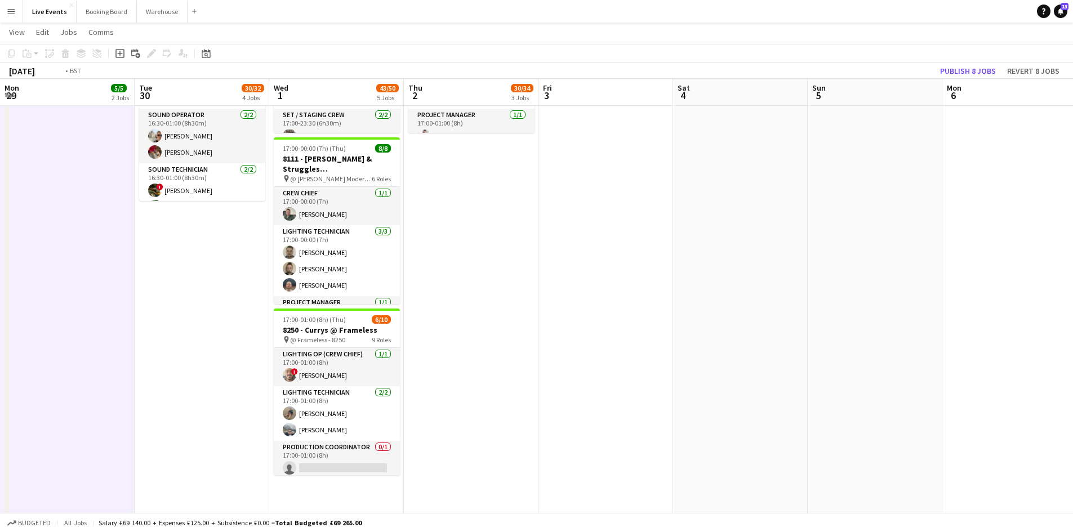
drag, startPoint x: 583, startPoint y: 287, endPoint x: 188, endPoint y: 325, distance: 396.2
click at [188, 325] on app-calendar-viewport "Fri 26 Sat 27 Sun 28 Mon 29 5/5 2 Jobs Tue 30 30/32 4 Jobs Wed 1 43/50 5 Jobs T…" at bounding box center [536, 103] width 1073 height 1133
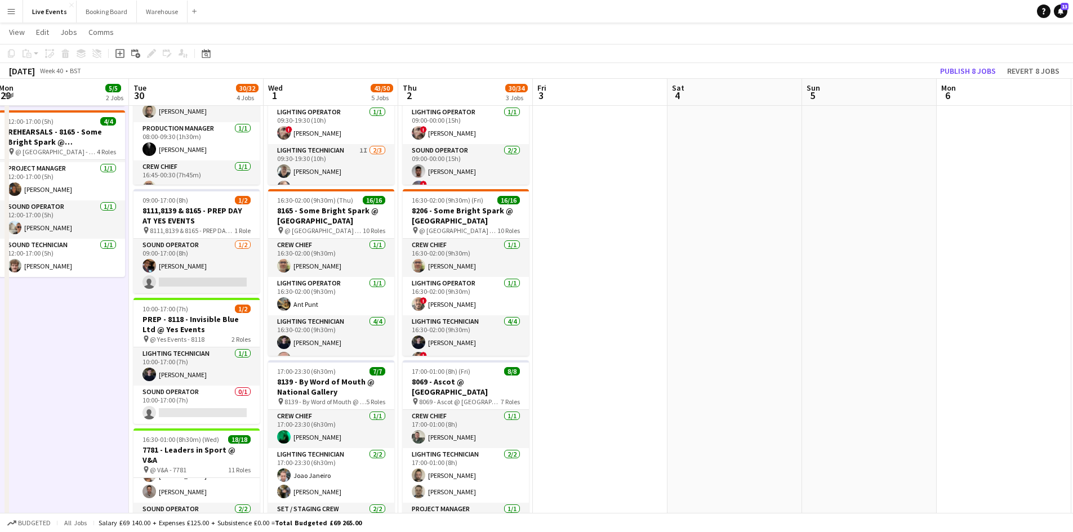
scroll to position [0, 0]
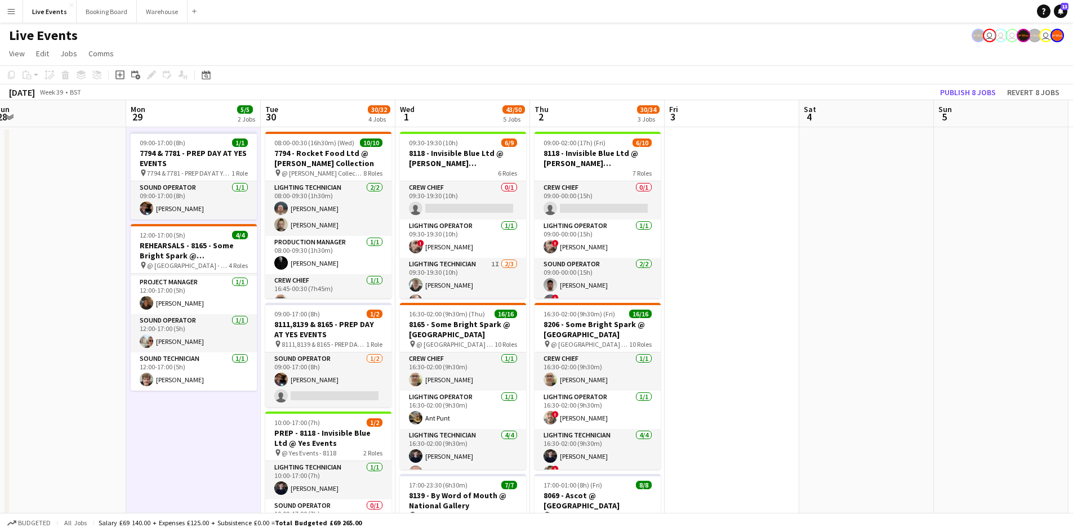
drag, startPoint x: 690, startPoint y: 320, endPoint x: 811, endPoint y: 323, distance: 121.2
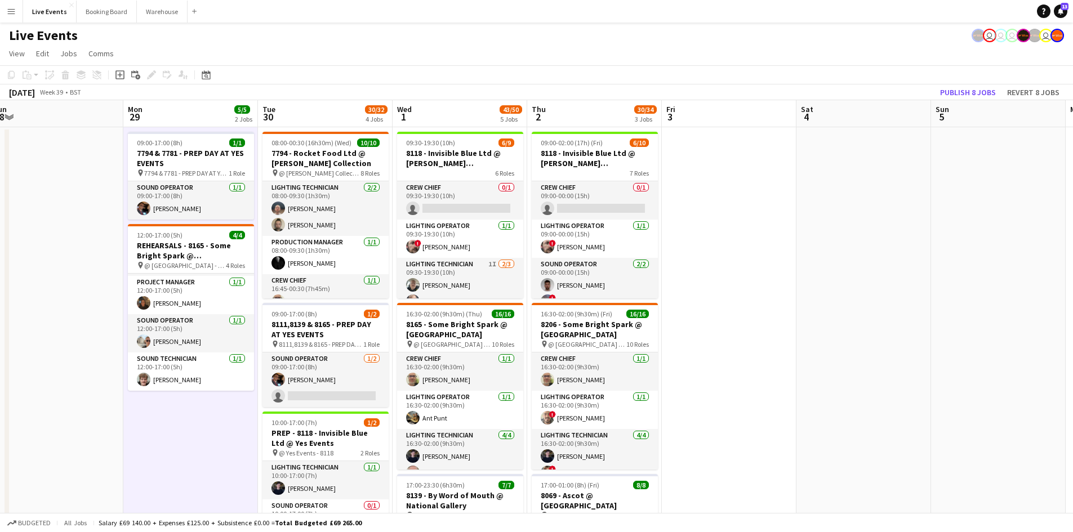
drag, startPoint x: 744, startPoint y: 290, endPoint x: 1014, endPoint y: 272, distance: 271.1
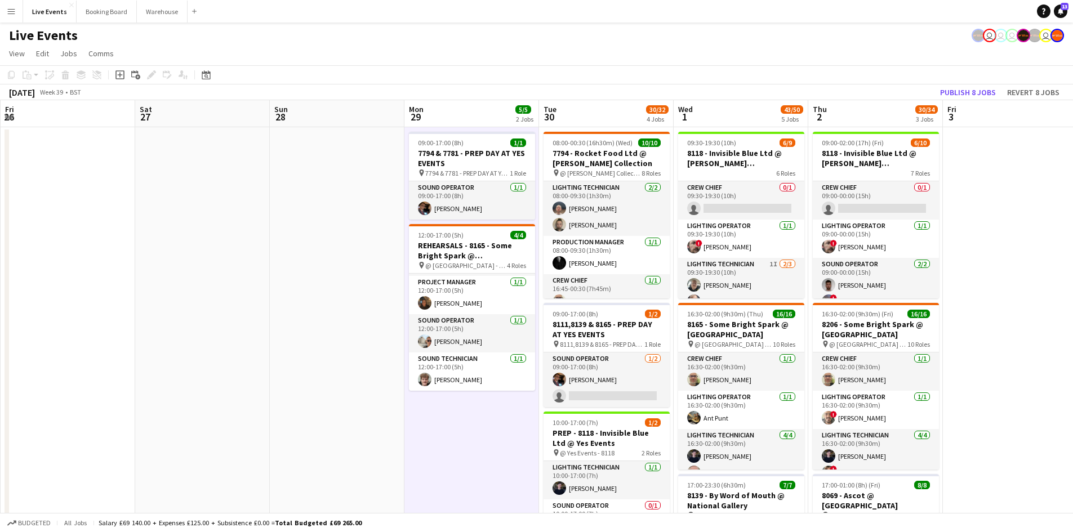
drag, startPoint x: 259, startPoint y: 236, endPoint x: 520, endPoint y: 247, distance: 260.6
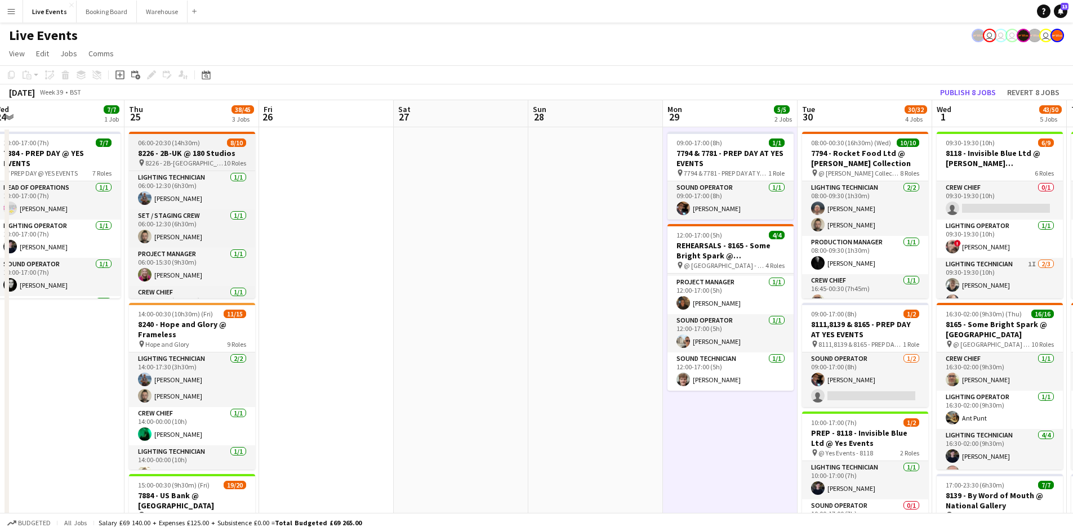
scroll to position [112, 0]
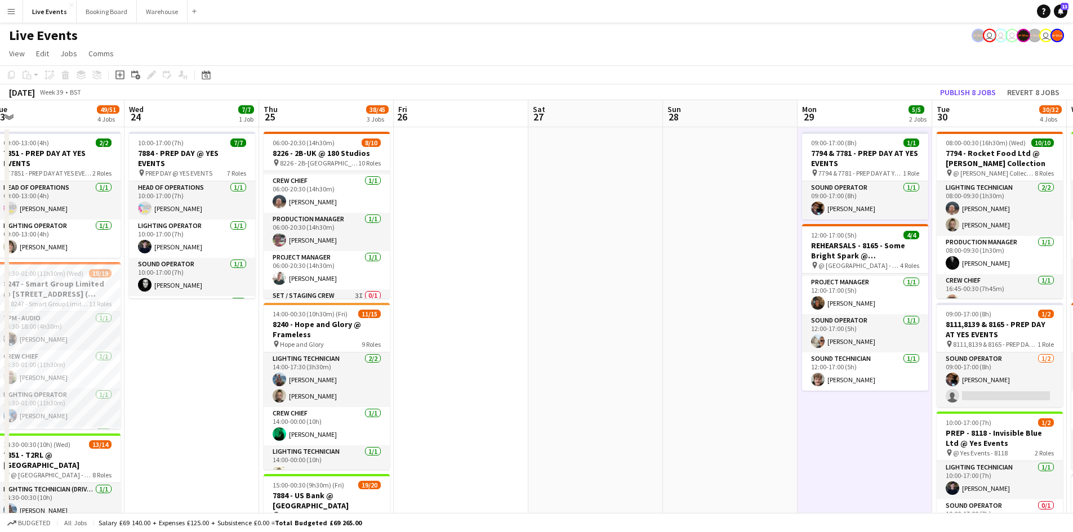
drag, startPoint x: 469, startPoint y: 255, endPoint x: 696, endPoint y: 256, distance: 226.5
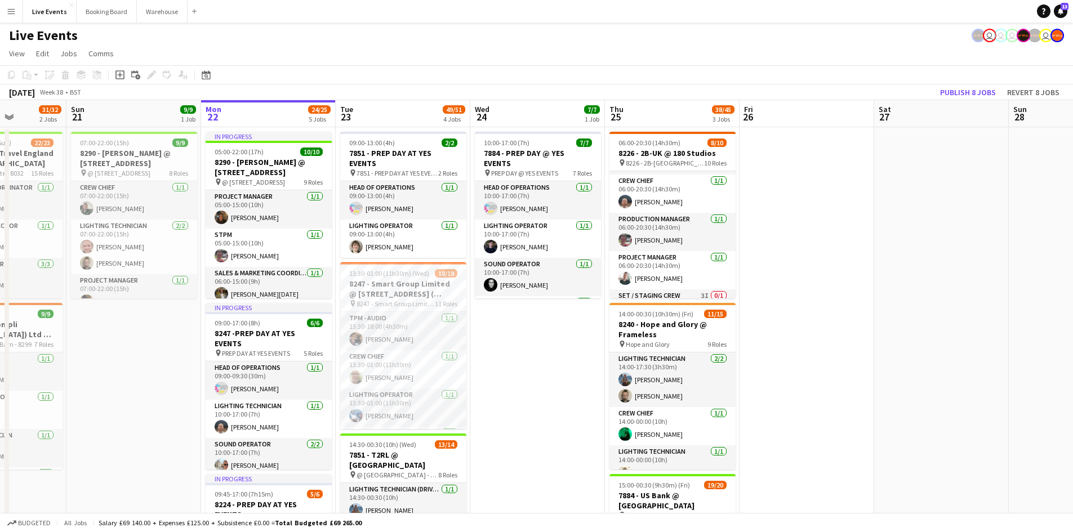
drag, startPoint x: 285, startPoint y: 363, endPoint x: 538, endPoint y: 350, distance: 252.8
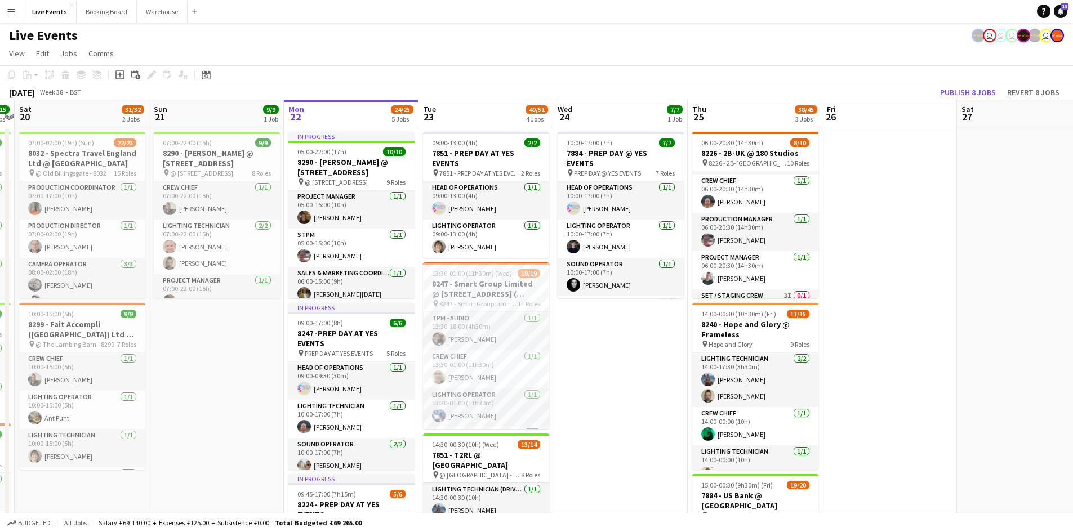
drag, startPoint x: 543, startPoint y: 368, endPoint x: 632, endPoint y: 363, distance: 88.6
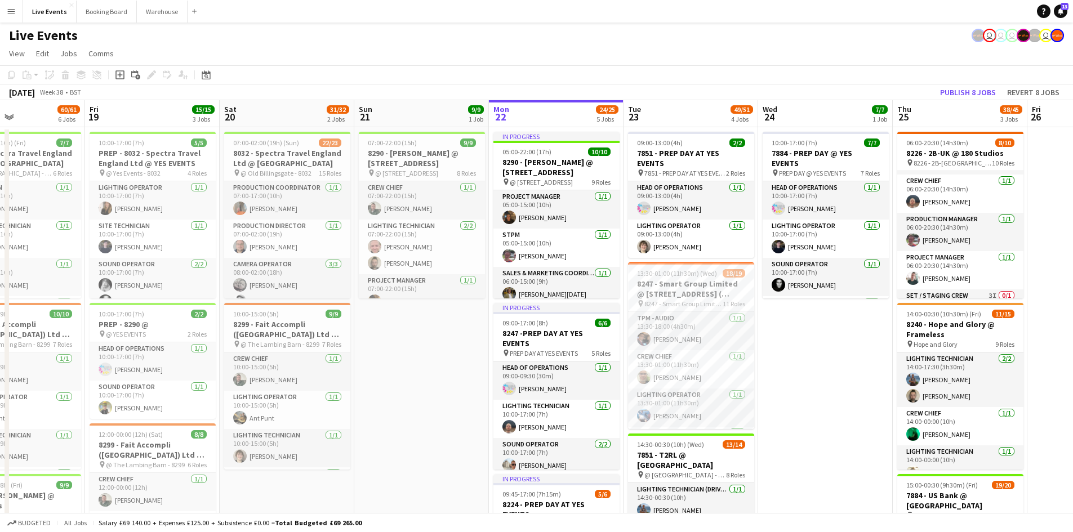
drag, startPoint x: 251, startPoint y: 390, endPoint x: 454, endPoint y: 393, distance: 202.3
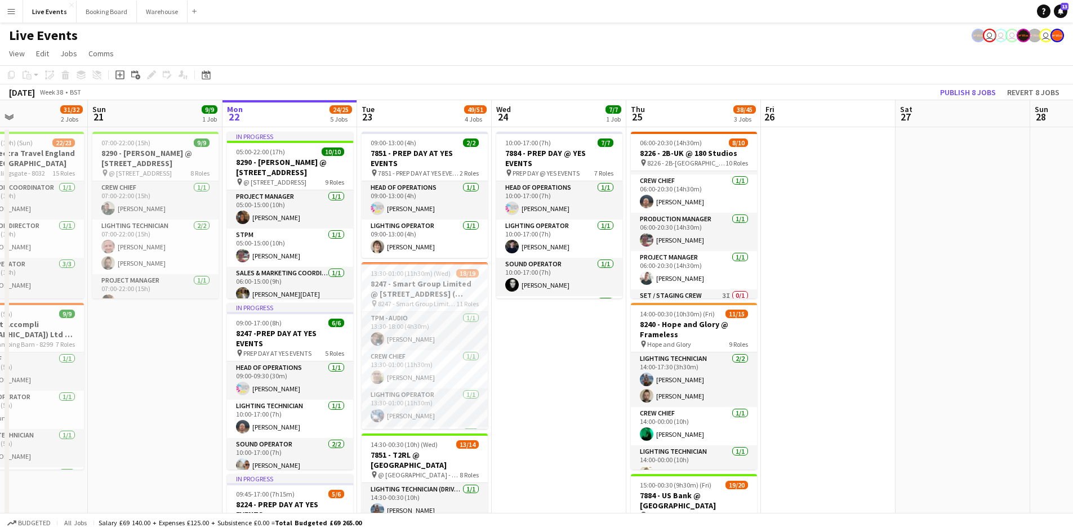
drag, startPoint x: 407, startPoint y: 388, endPoint x: 117, endPoint y: 383, distance: 290.2
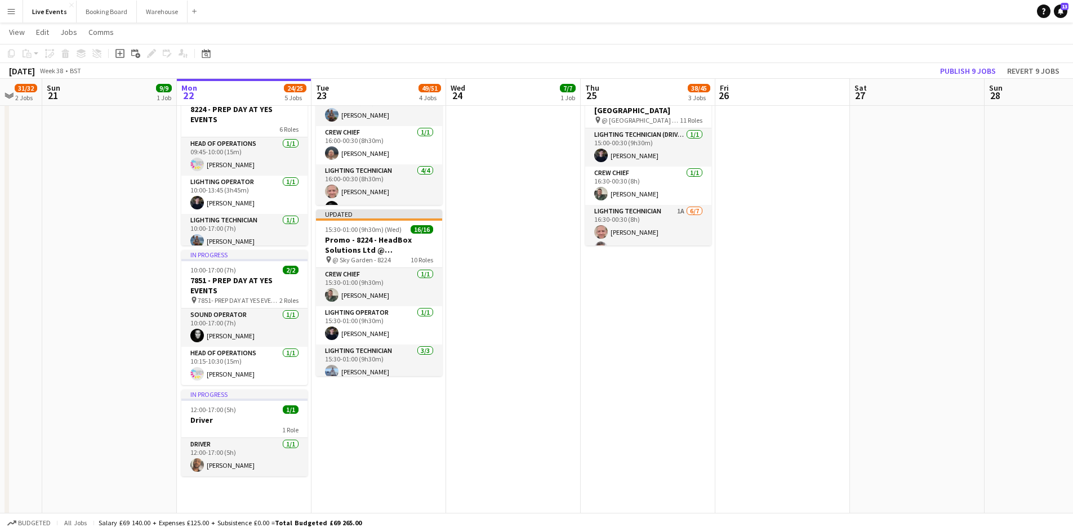
scroll to position [0, 360]
drag, startPoint x: 560, startPoint y: 408, endPoint x: 541, endPoint y: 464, distance: 59.3
click at [541, 464] on app-calendar-viewport "Thu 18 60/61 6 Jobs Fri 19 15/15 3 Jobs Sat 20 31/32 2 Jobs Sun 21 9/9 1 Job Mo…" at bounding box center [536, 216] width 1073 height 1133
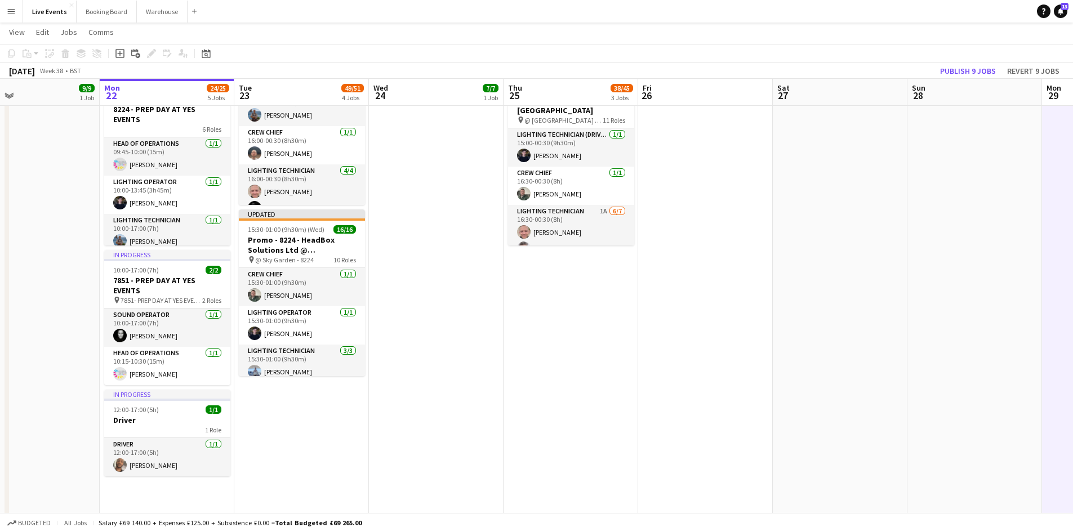
drag, startPoint x: 747, startPoint y: 388, endPoint x: 669, endPoint y: 392, distance: 77.3
click at [669, 390] on app-calendar-viewport "Thu 18 60/61 6 Jobs Fri 19 15/15 3 Jobs Sat 20 31/32 2 Jobs Sun 21 9/9 1 Job Mo…" at bounding box center [536, 216] width 1073 height 1133
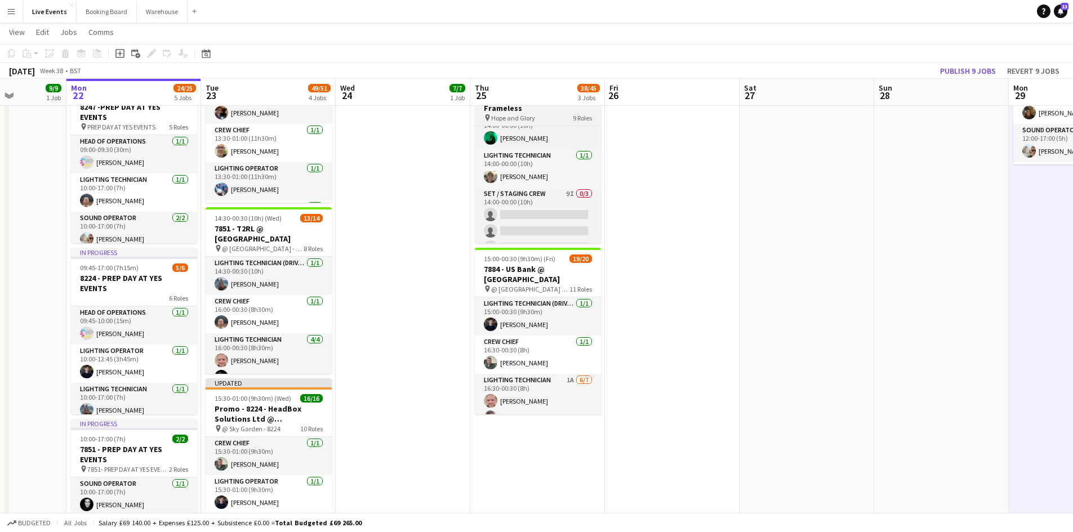
scroll to position [0, 0]
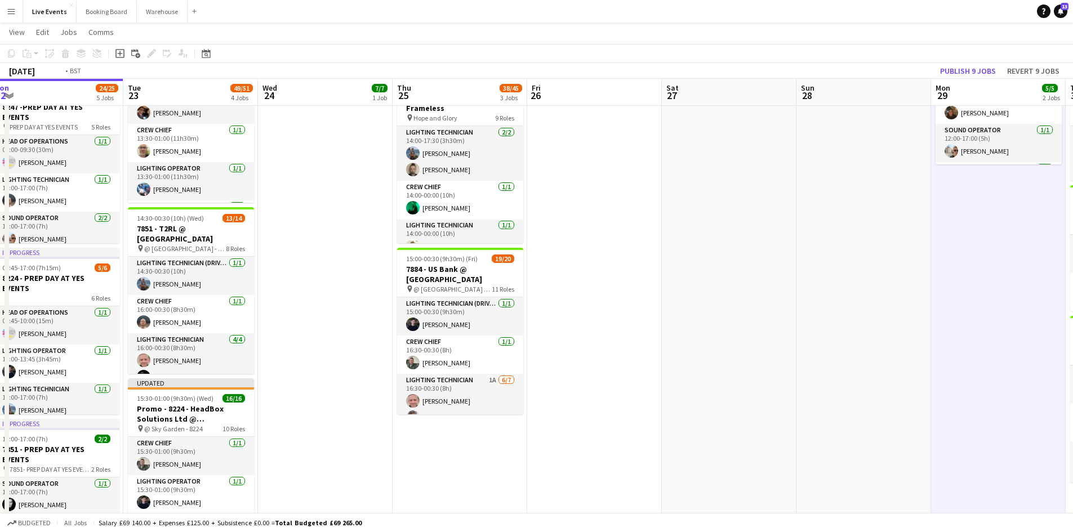
drag, startPoint x: 783, startPoint y: 336, endPoint x: 573, endPoint y: 354, distance: 211.5
click at [571, 354] on app-calendar-viewport "Fri 19 15/15 3 Jobs Sat 20 31/32 2 Jobs Sun 21 9/9 1 Job Mon 22 24/25 5 Jobs Tu…" at bounding box center [536, 385] width 1073 height 1133
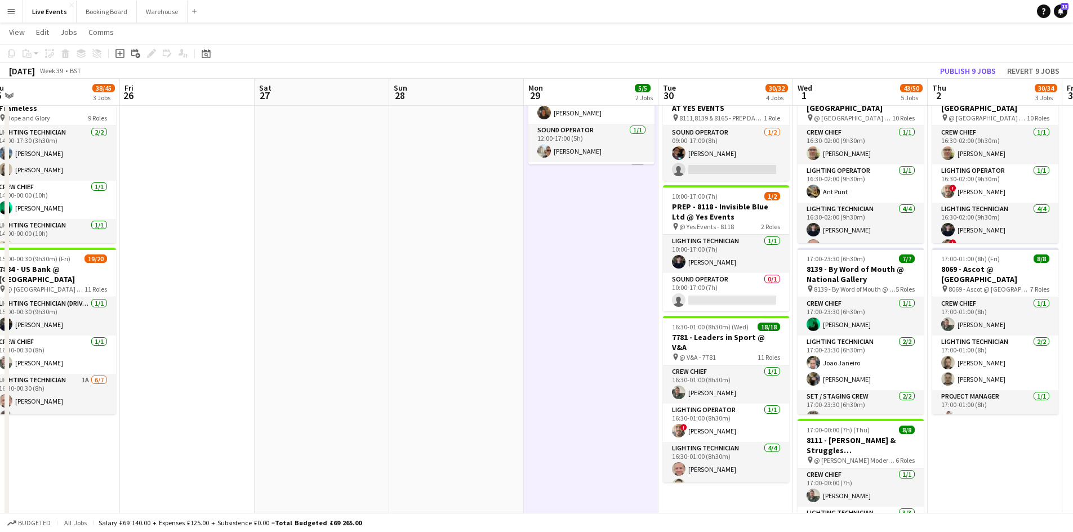
drag, startPoint x: 644, startPoint y: 352, endPoint x: 370, endPoint y: 354, distance: 273.9
click at [371, 353] on app-calendar-viewport "Mon 22 24/25 5 Jobs Tue 23 49/51 4 Jobs Wed 24 7/7 1 Job Thu 25 38/45 3 Jobs Fr…" at bounding box center [536, 385] width 1073 height 1133
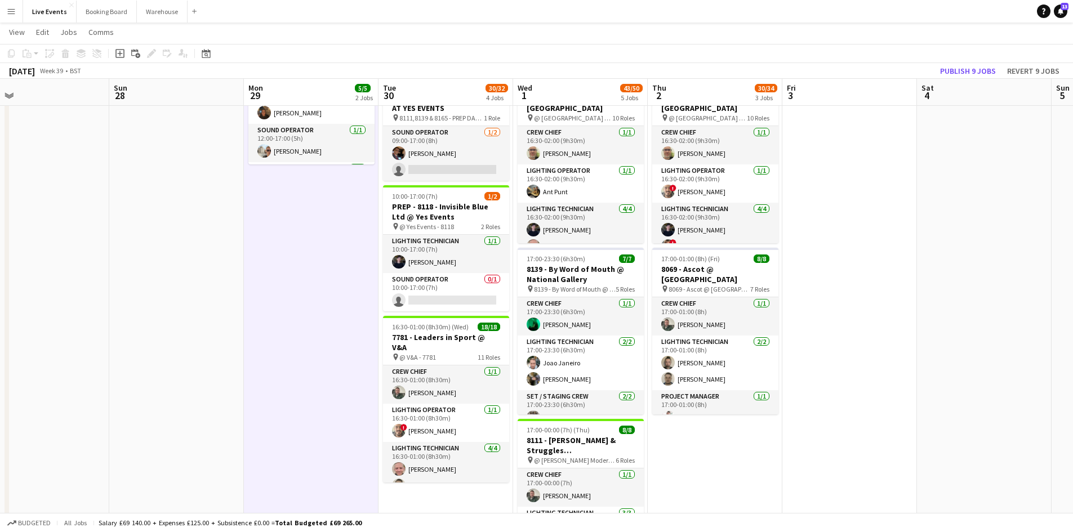
drag, startPoint x: 467, startPoint y: 357, endPoint x: 196, endPoint y: 340, distance: 271.6
click at [192, 340] on app-calendar-viewport "Wed 24 7/7 1 Job Thu 25 38/45 3 Jobs Fri 26 Sat 27 Sun 28 Mon 29 5/5 2 Jobs Tue…" at bounding box center [536, 385] width 1073 height 1133
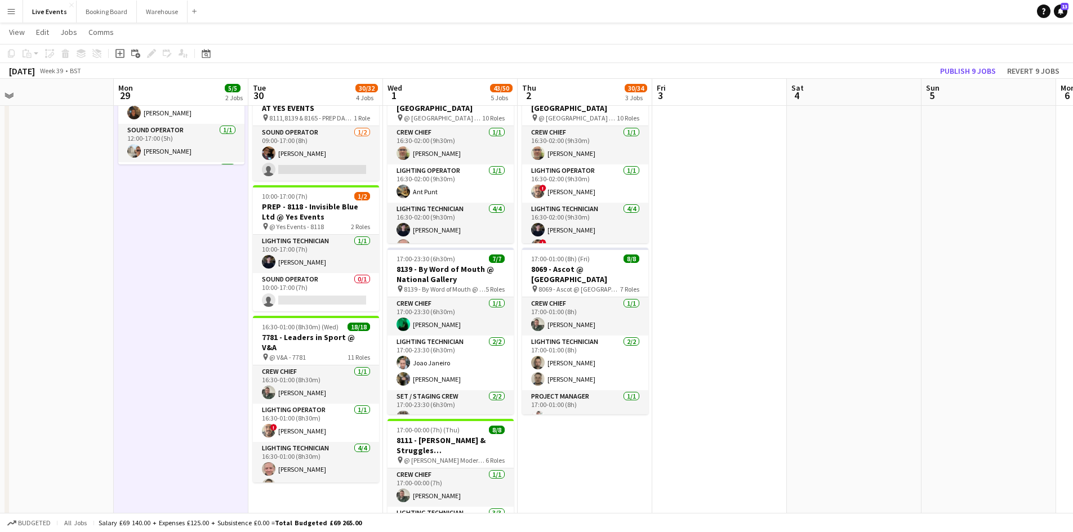
scroll to position [0, 431]
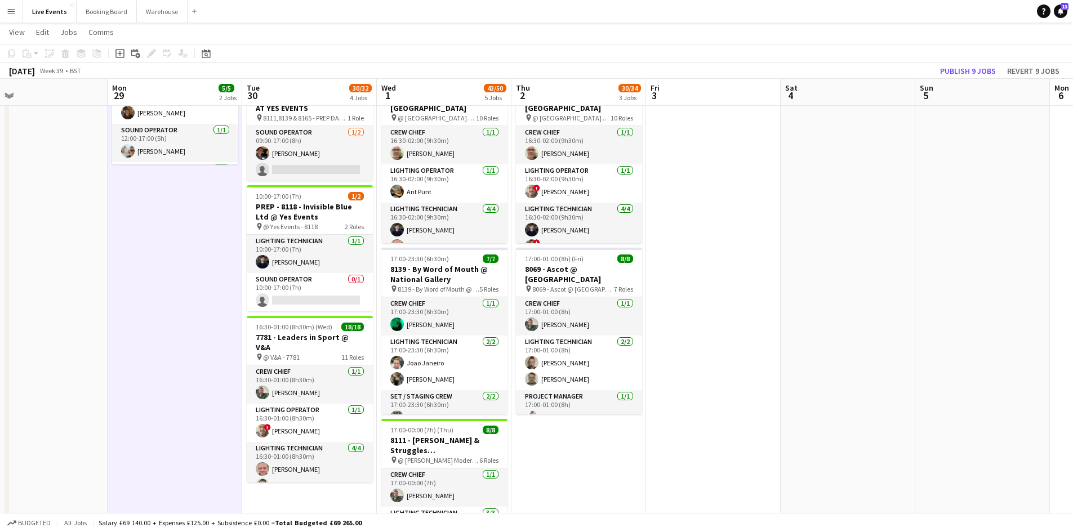
drag, startPoint x: 196, startPoint y: 340, endPoint x: 55, endPoint y: 321, distance: 141.7
click at [55, 322] on app-calendar-viewport "Thu 25 38/45 3 Jobs Fri 26 Sat 27 Sun 28 Mon 29 5/5 2 Jobs Tue 30 30/32 4 Jobs …" at bounding box center [536, 385] width 1073 height 1133
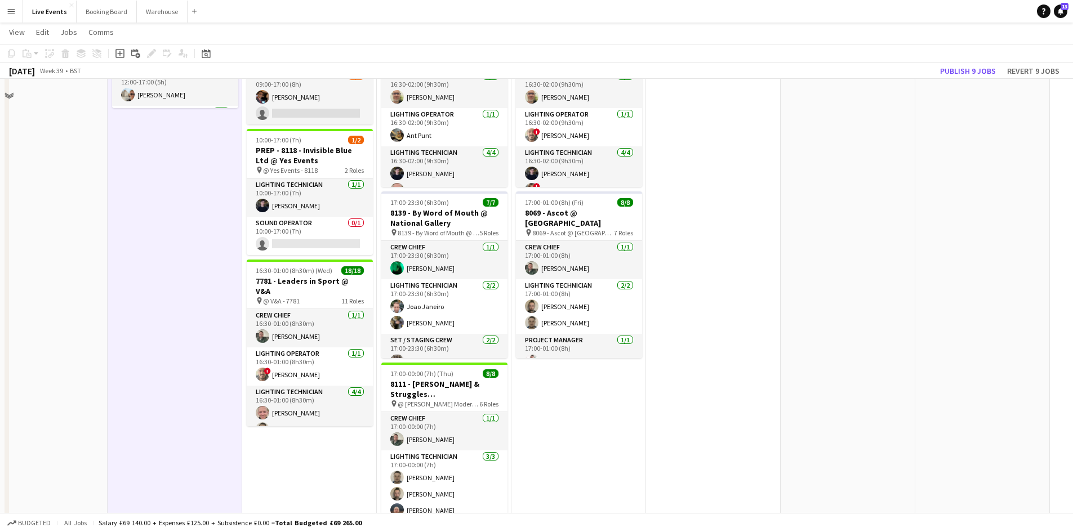
scroll to position [0, 0]
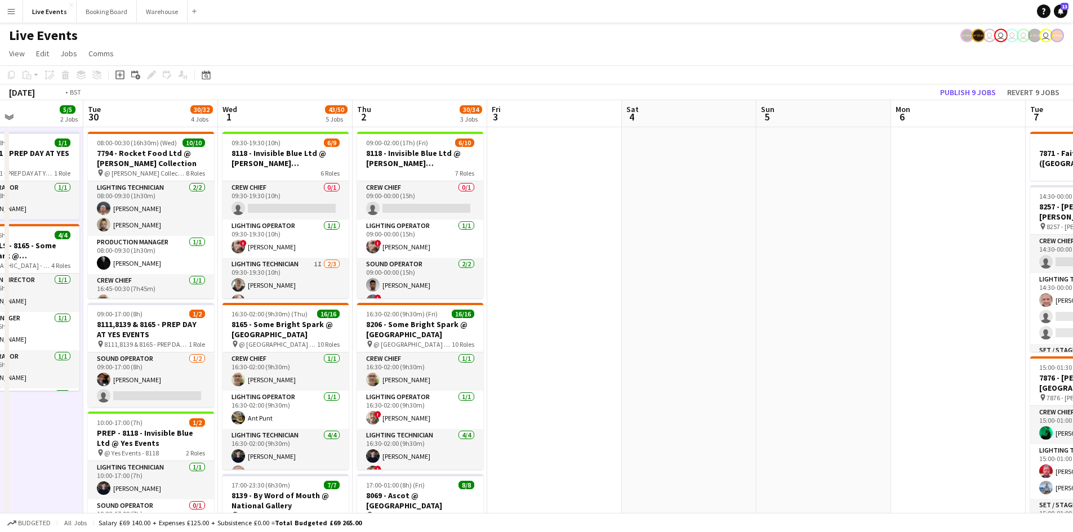
drag, startPoint x: 853, startPoint y: 340, endPoint x: 674, endPoint y: 317, distance: 179.6
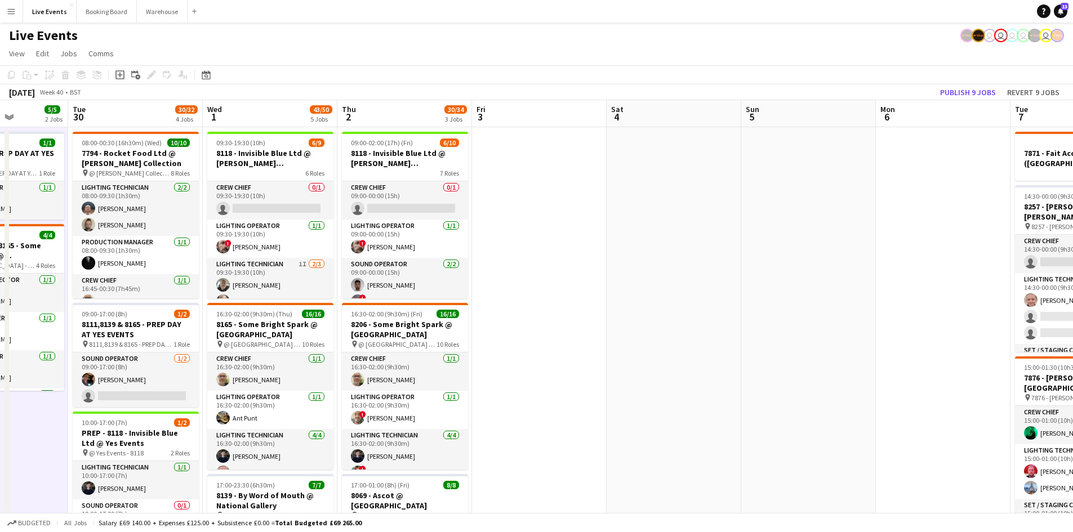
drag, startPoint x: 732, startPoint y: 317, endPoint x: 472, endPoint y: 290, distance: 261.8
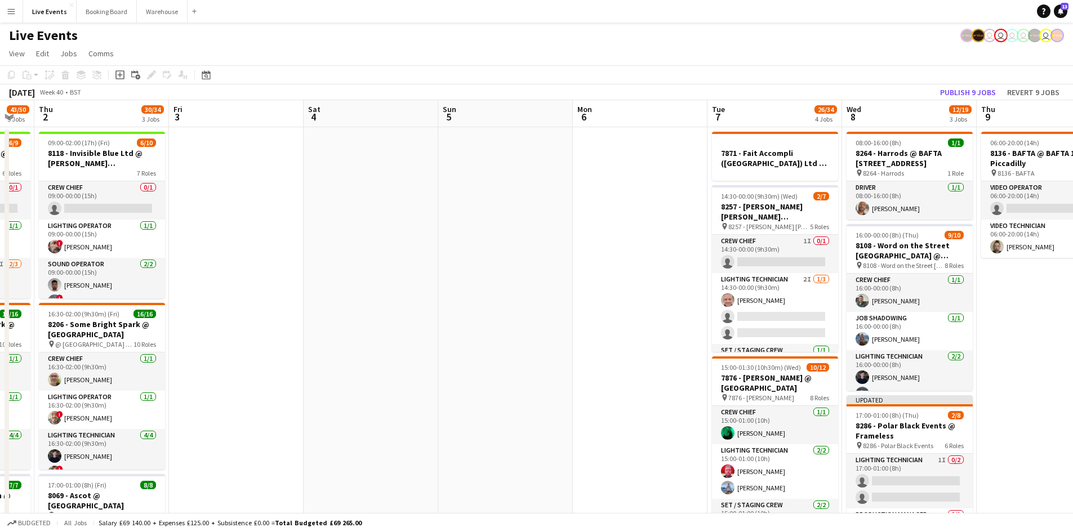
scroll to position [0, 359]
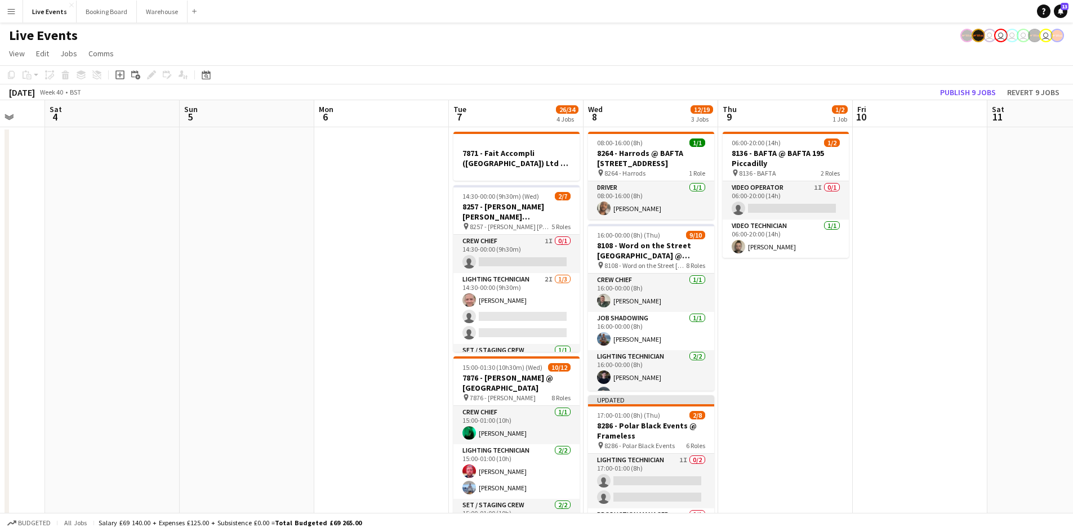
drag, startPoint x: 554, startPoint y: 304, endPoint x: 292, endPoint y: 248, distance: 268.4
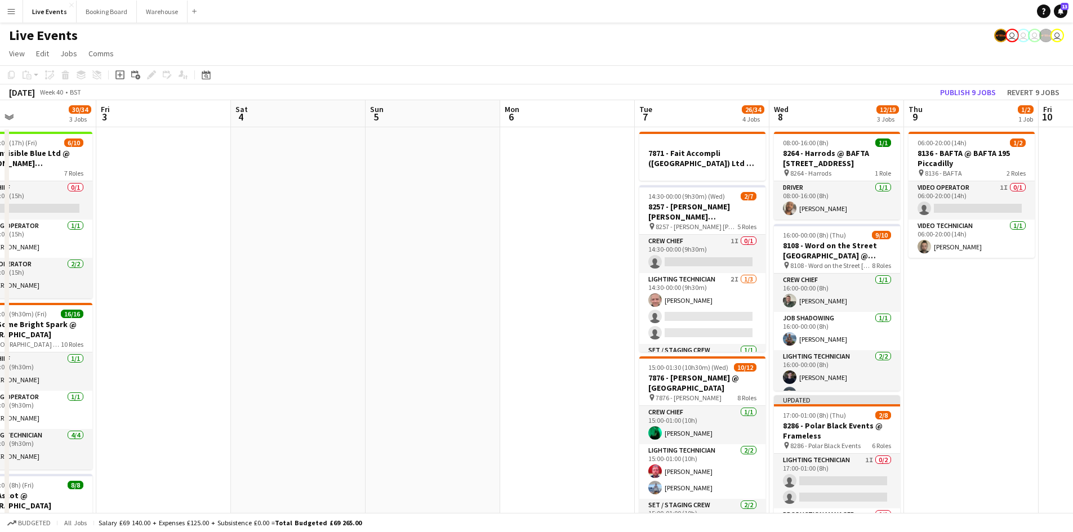
drag, startPoint x: 377, startPoint y: 303, endPoint x: 520, endPoint y: 298, distance: 142.7
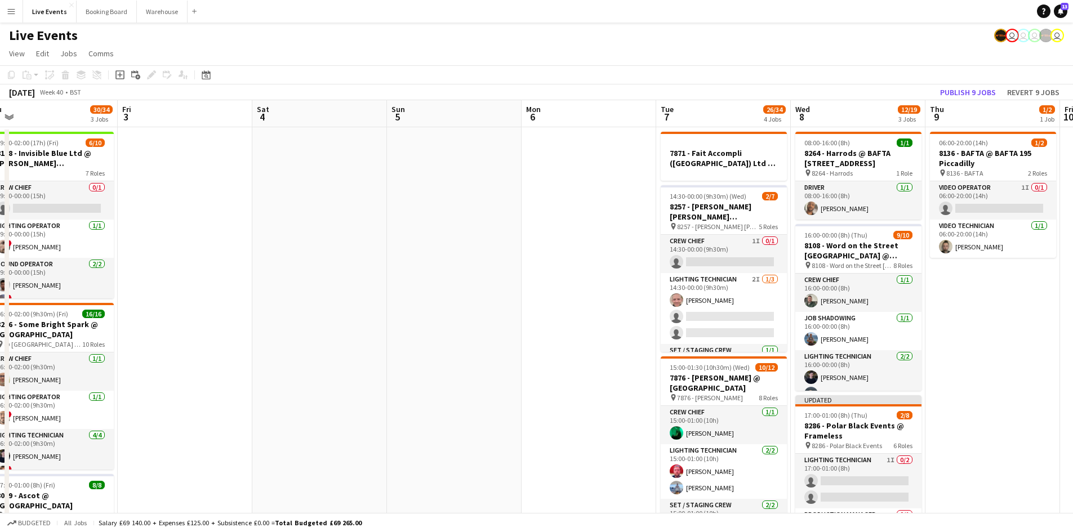
drag, startPoint x: 362, startPoint y: 297, endPoint x: 551, endPoint y: 305, distance: 188.4
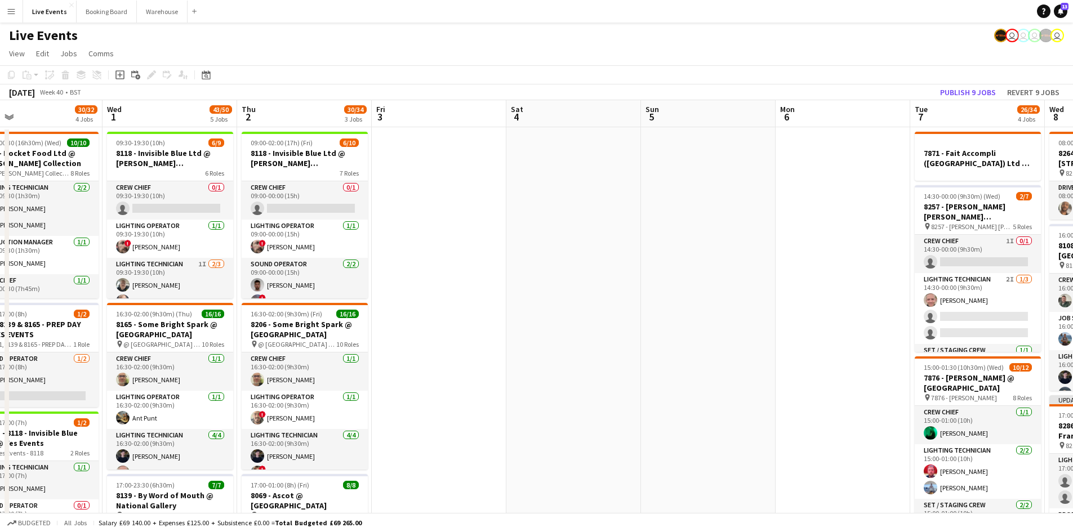
drag, startPoint x: 433, startPoint y: 302, endPoint x: 593, endPoint y: 303, distance: 160.6
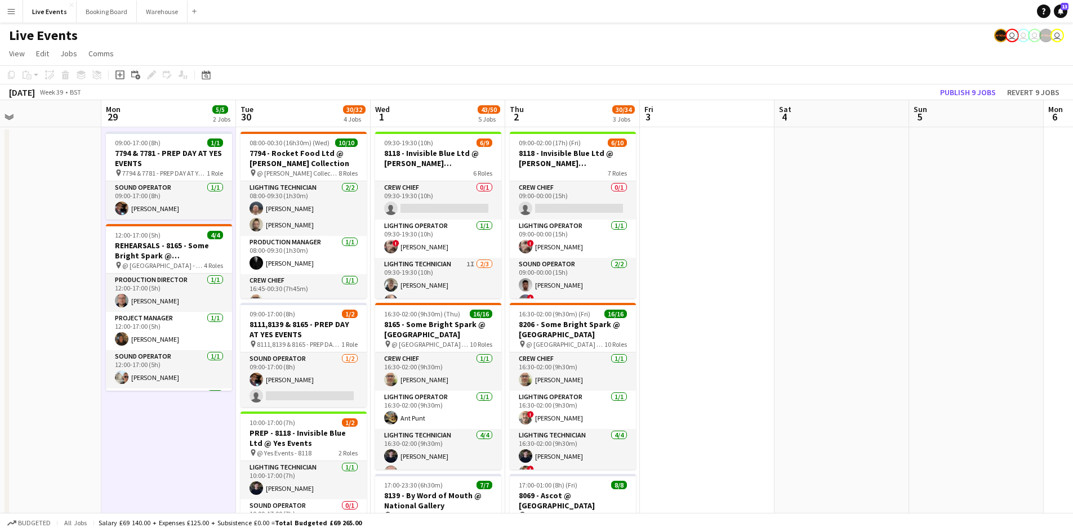
drag, startPoint x: 346, startPoint y: 303, endPoint x: 534, endPoint y: 299, distance: 187.7
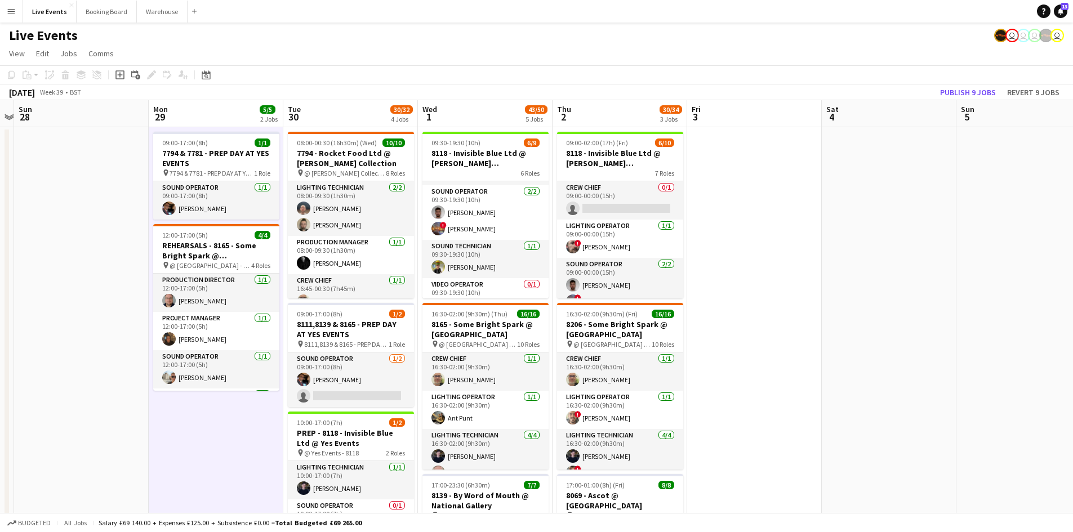
scroll to position [113, 0]
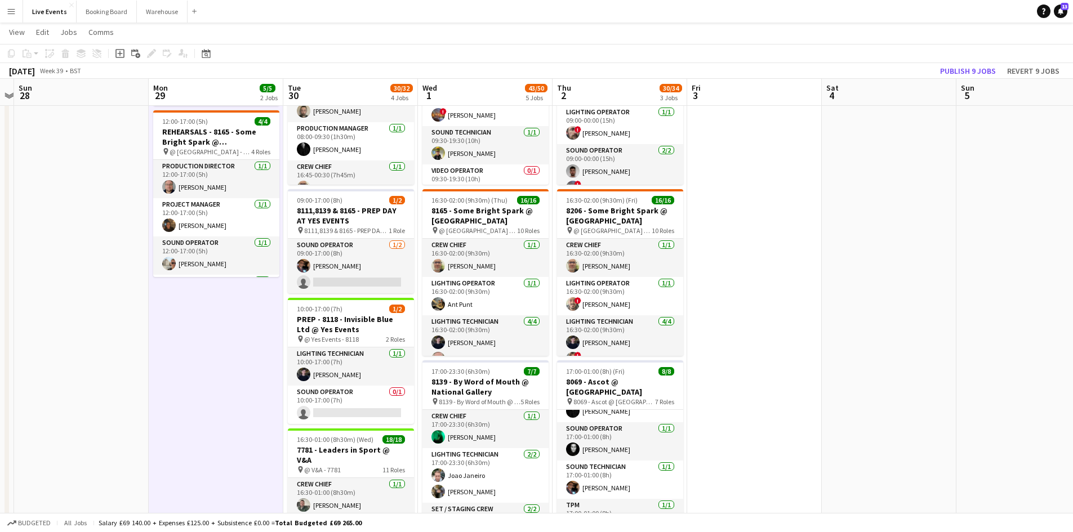
click at [961, 275] on app-date-cell at bounding box center [1024, 539] width 135 height 1050
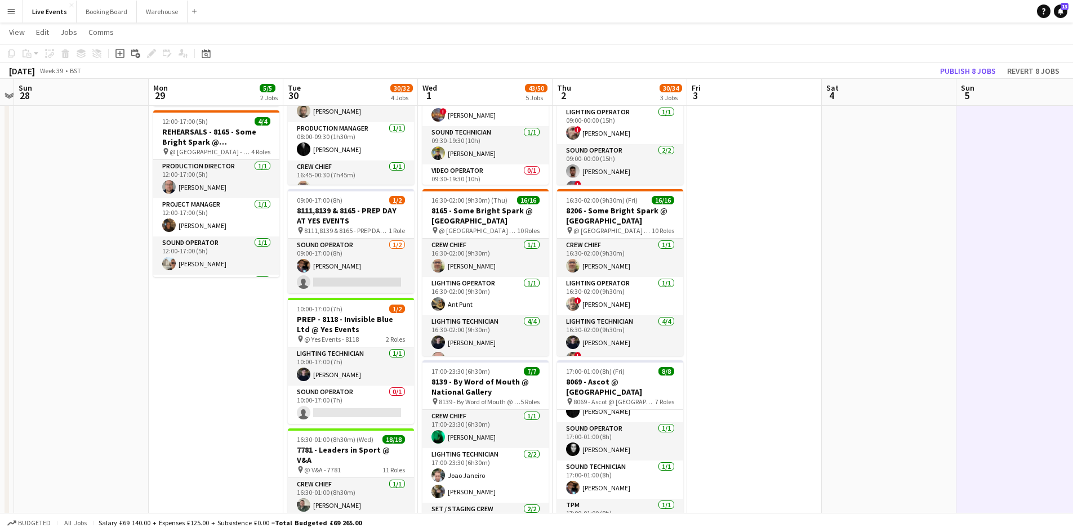
scroll to position [225, 0]
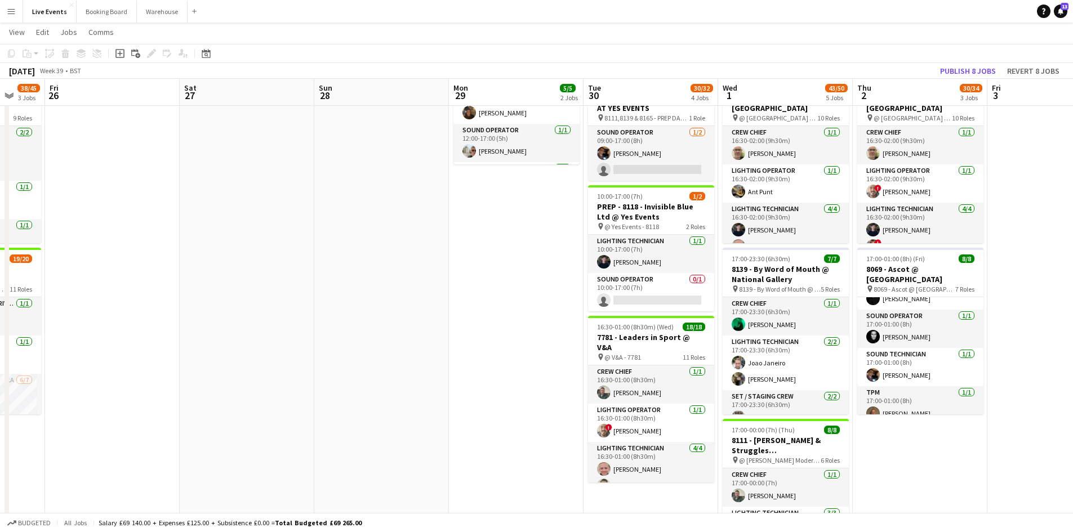
drag, startPoint x: 211, startPoint y: 374, endPoint x: 521, endPoint y: 400, distance: 311.0
click at [516, 402] on app-calendar-viewport "Wed 24 7/7 1 Job Thu 25 38/45 3 Jobs Fri 26 Sat 27 Sun 28 Mon 29 5/5 2 Jobs Tue…" at bounding box center [536, 385] width 1073 height 1133
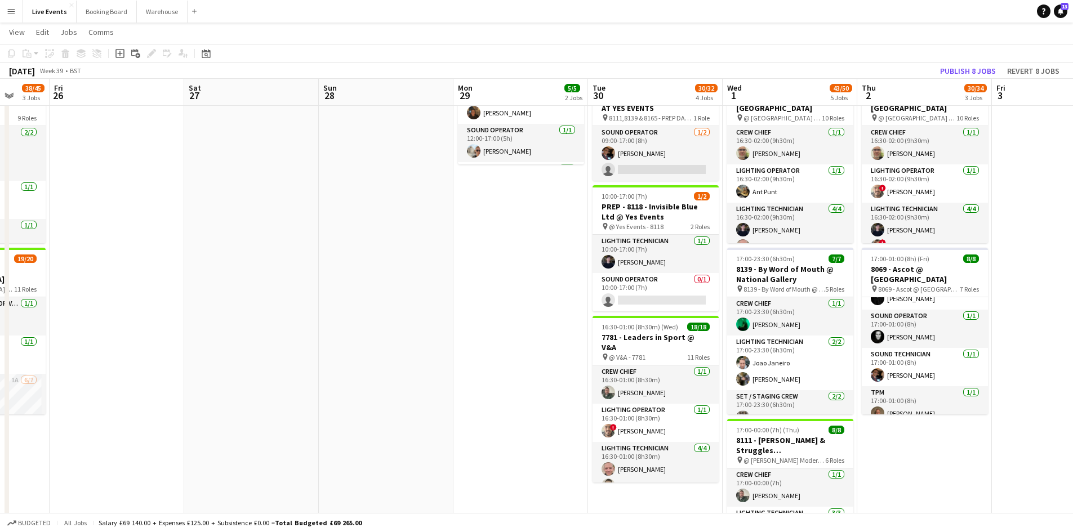
drag, startPoint x: 225, startPoint y: 370, endPoint x: 540, endPoint y: 387, distance: 316.0
click at [565, 389] on app-calendar-viewport "Tue 23 49/51 4 Jobs Wed 24 7/7 1 Job Thu 25 38/45 3 Jobs Fri 26 Sat 27 Sun 28 M…" at bounding box center [536, 385] width 1073 height 1133
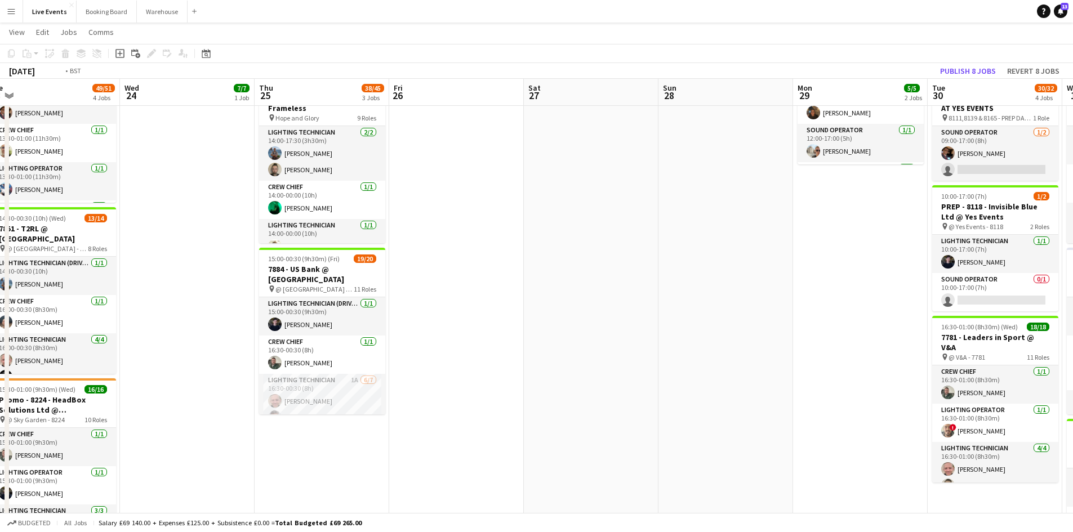
drag, startPoint x: 442, startPoint y: 378, endPoint x: 752, endPoint y: 393, distance: 310.9
click at [712, 390] on app-calendar-viewport "Sun 21 9/9 1 Job Mon 22 24/25 5 Jobs Tue 23 49/51 4 Jobs Wed 24 7/7 1 Job Thu 2…" at bounding box center [536, 385] width 1073 height 1133
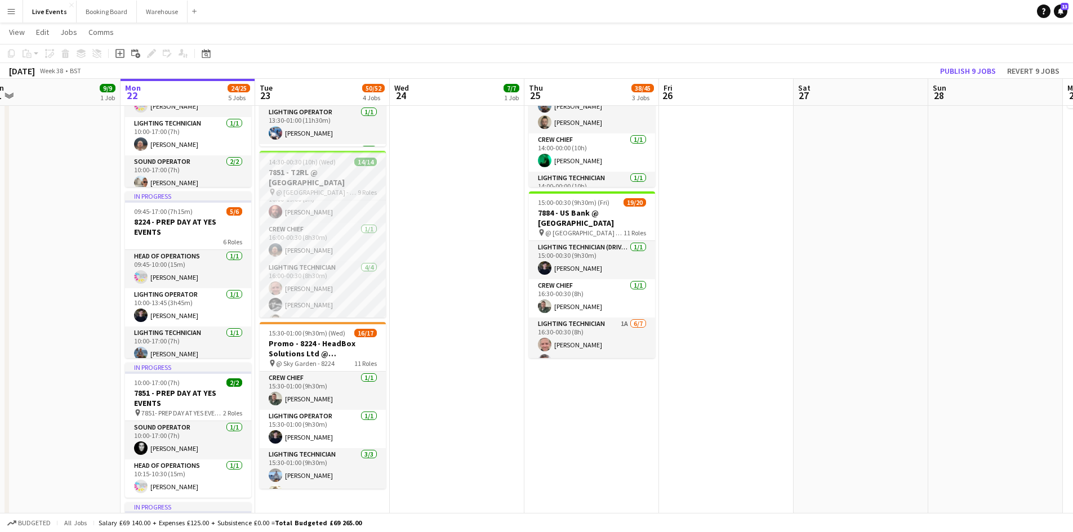
scroll to position [0, 0]
